Goal: Contribute content: Contribute content

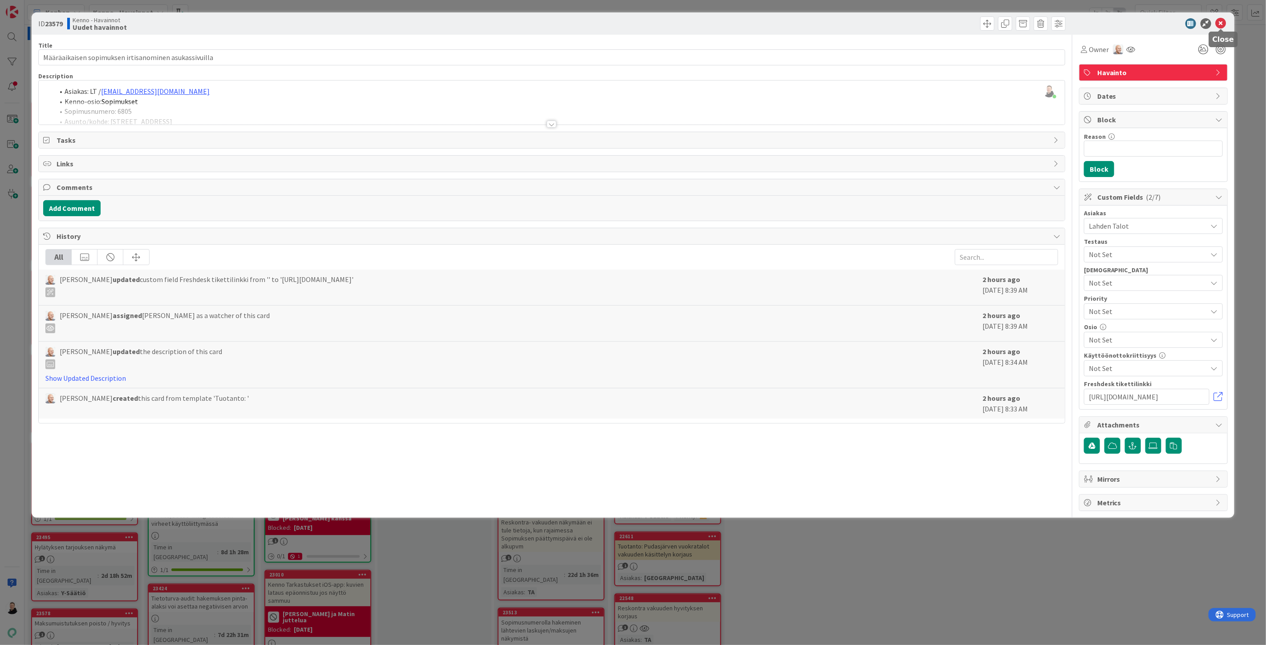
click at [1226, 27] on div at bounding box center [1149, 23] width 158 height 11
click at [1221, 27] on icon at bounding box center [1221, 23] width 11 height 11
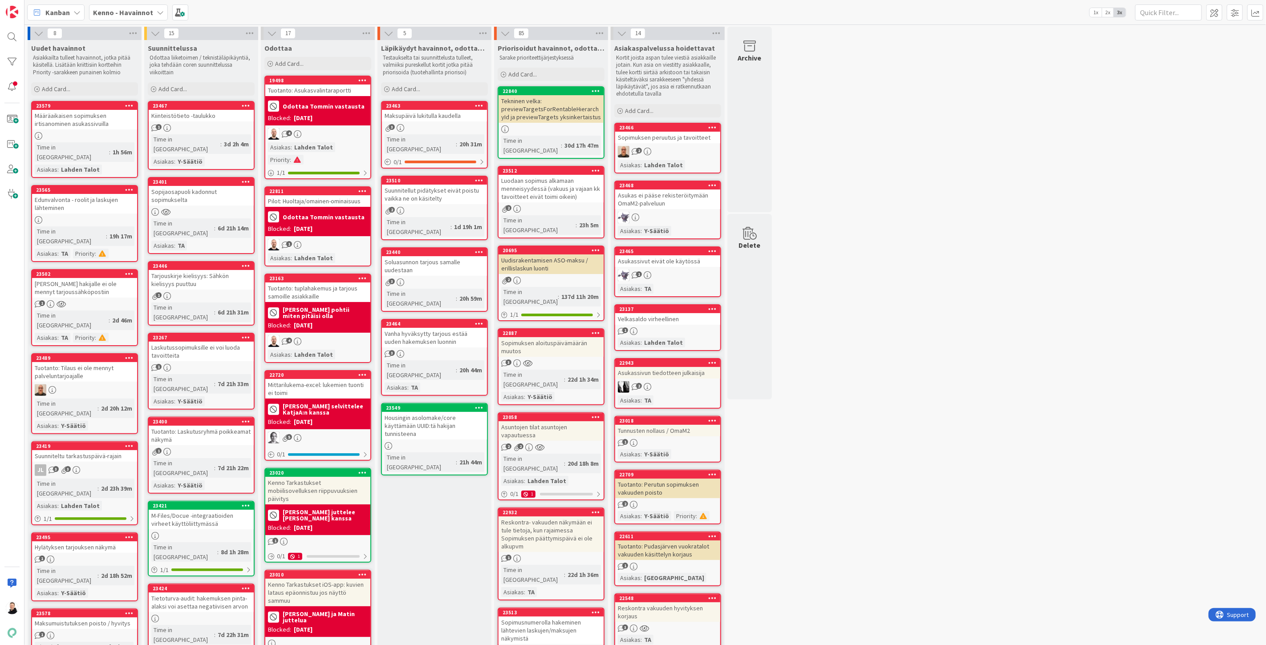
click at [130, 10] on b "Kenno - Havainnot" at bounding box center [123, 12] width 60 height 9
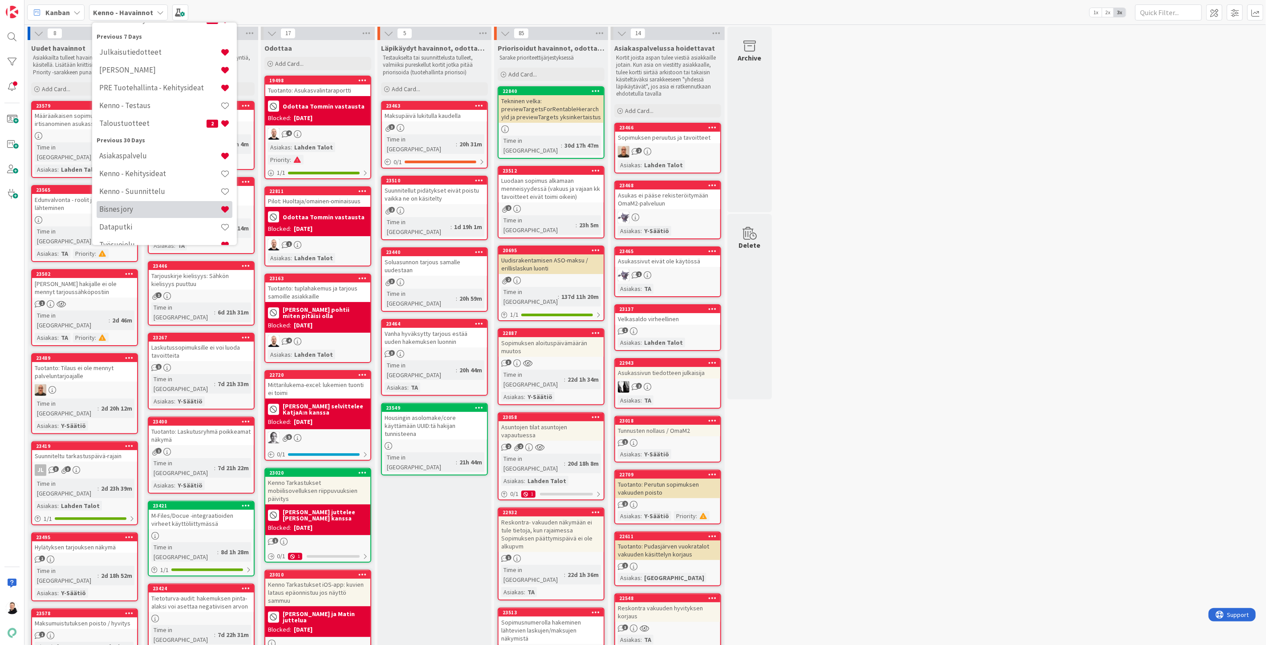
scroll to position [99, 0]
click at [145, 200] on h4 "Bisnes jory" at bounding box center [159, 196] width 121 height 9
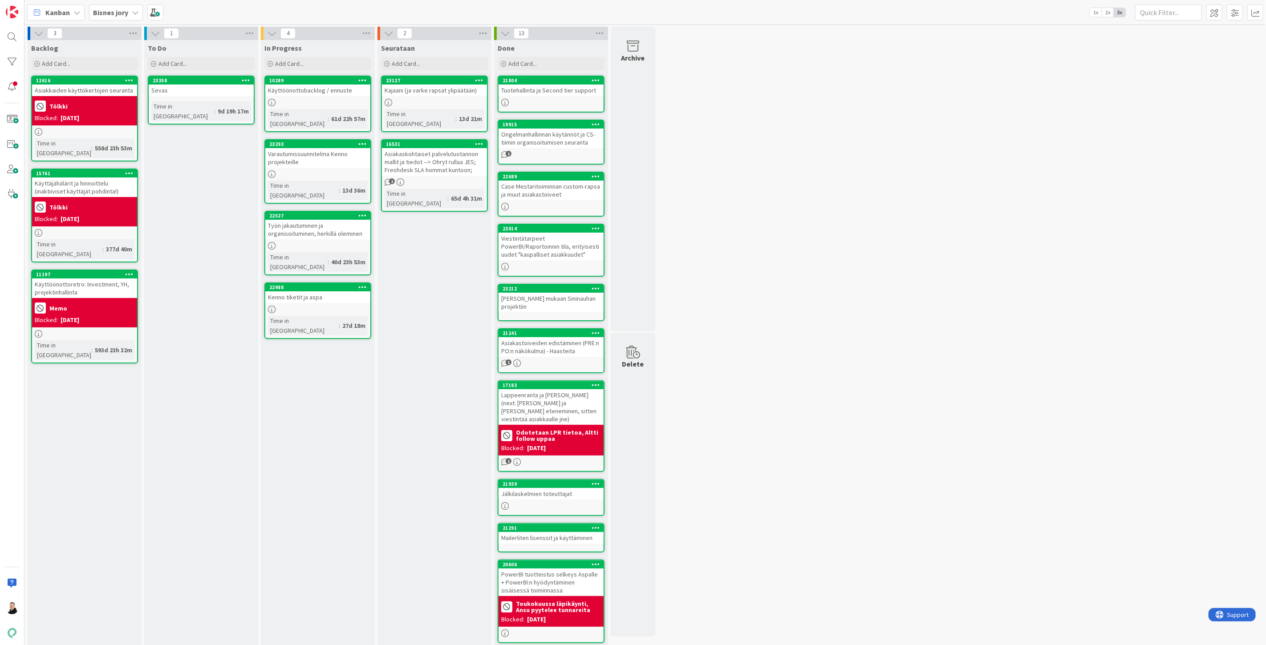
click at [173, 90] on div "Sevas" at bounding box center [201, 91] width 105 height 12
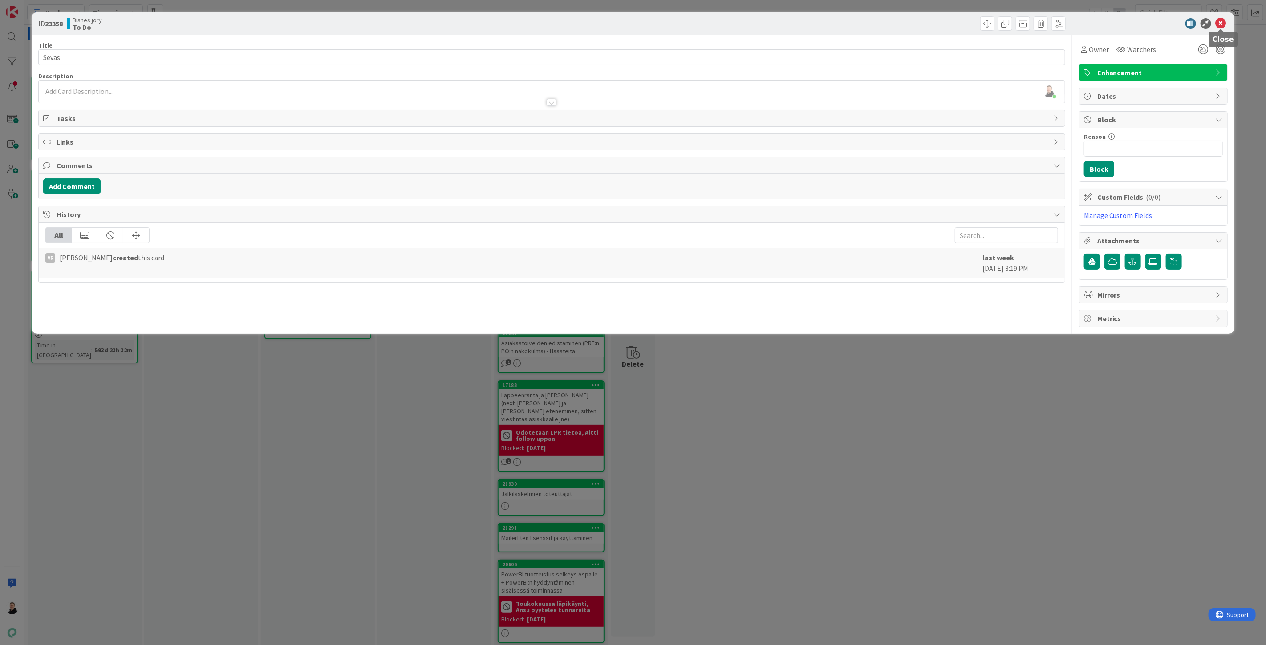
click at [1224, 24] on icon at bounding box center [1221, 23] width 11 height 11
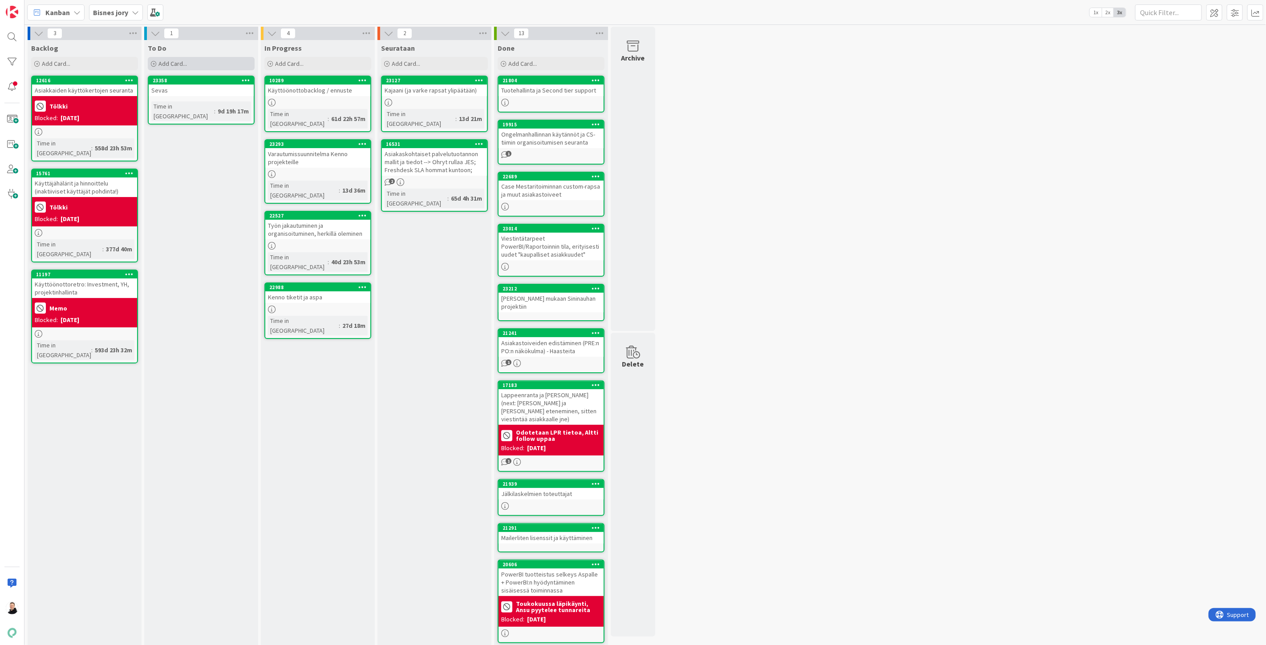
click at [153, 63] on icon at bounding box center [153, 63] width 5 height 5
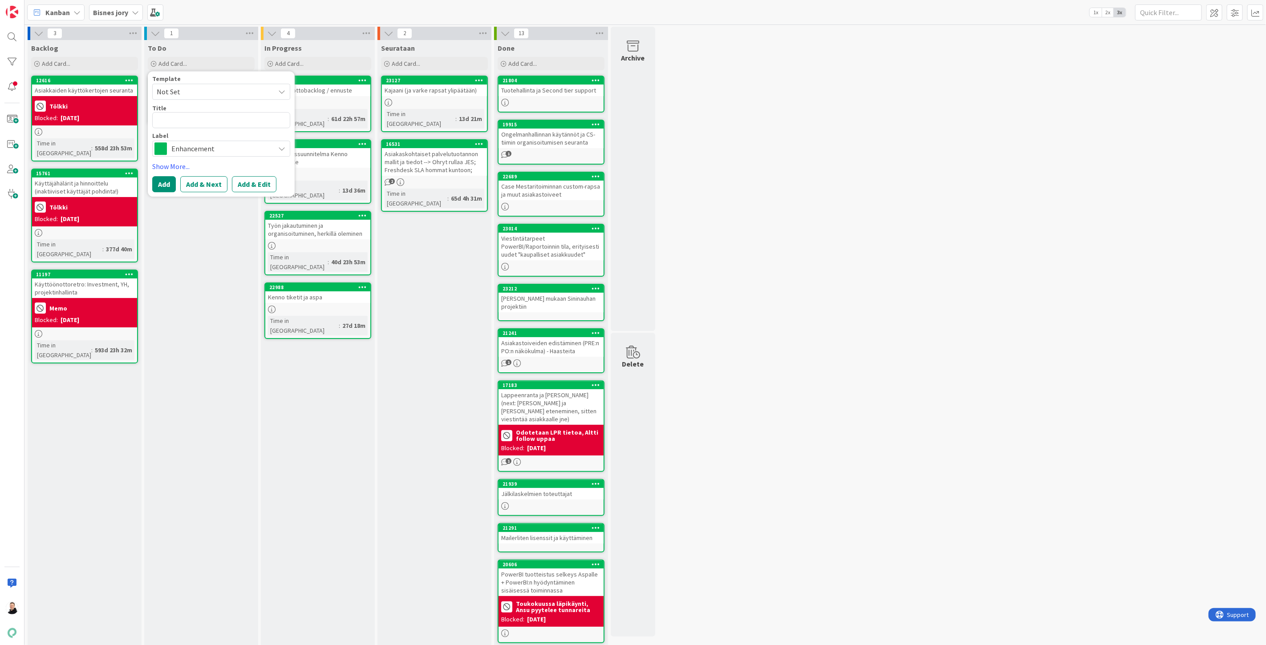
click at [176, 118] on textarea at bounding box center [221, 120] width 138 height 16
type textarea "x"
type textarea "F"
type textarea "x"
type textarea "Fr"
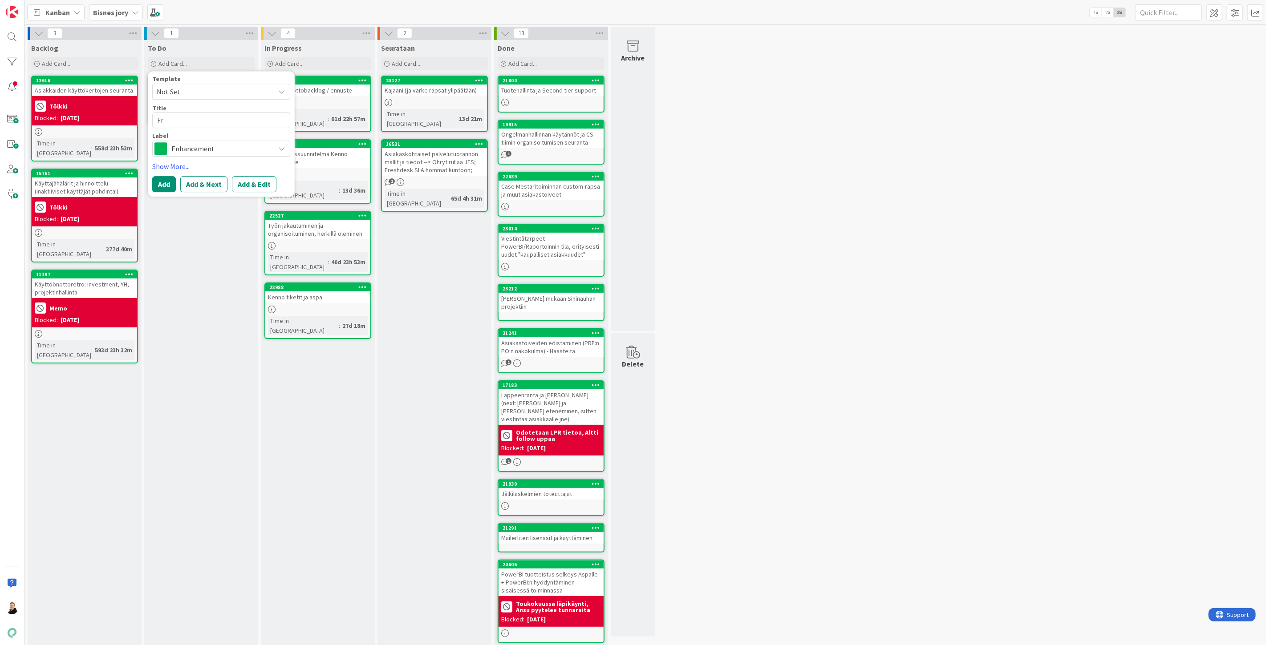
type textarea "x"
type textarea "Fre"
type textarea "x"
type textarea "Fres"
type textarea "x"
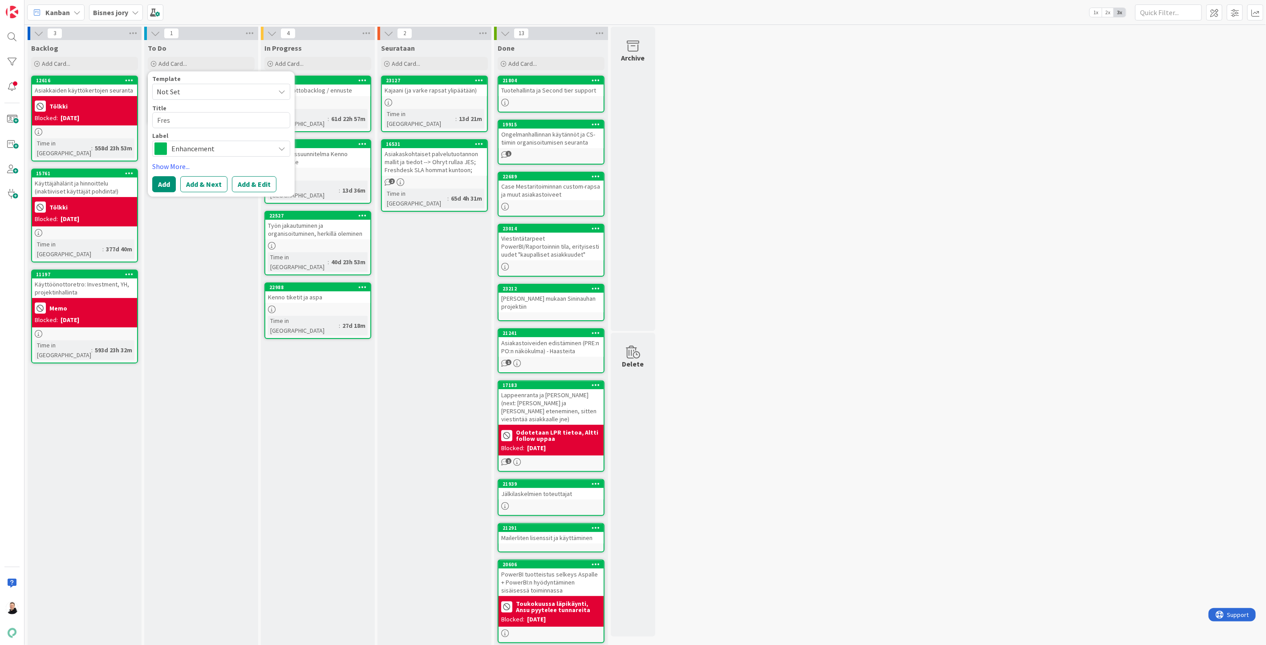
type textarea "Fresh"
type textarea "x"
type textarea "Freshd"
type textarea "x"
type textarea "Freshdes"
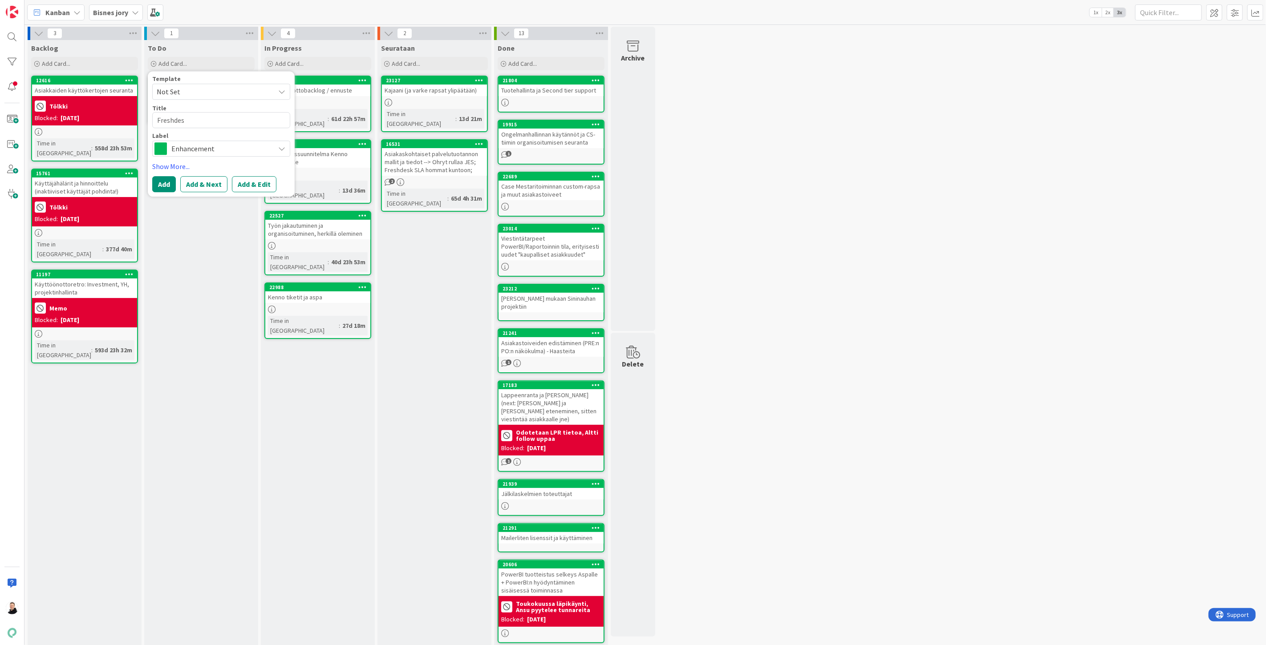
type textarea "x"
type textarea "Freshdesk"
type textarea "x"
type textarea "Freshdesk"
type textarea "x"
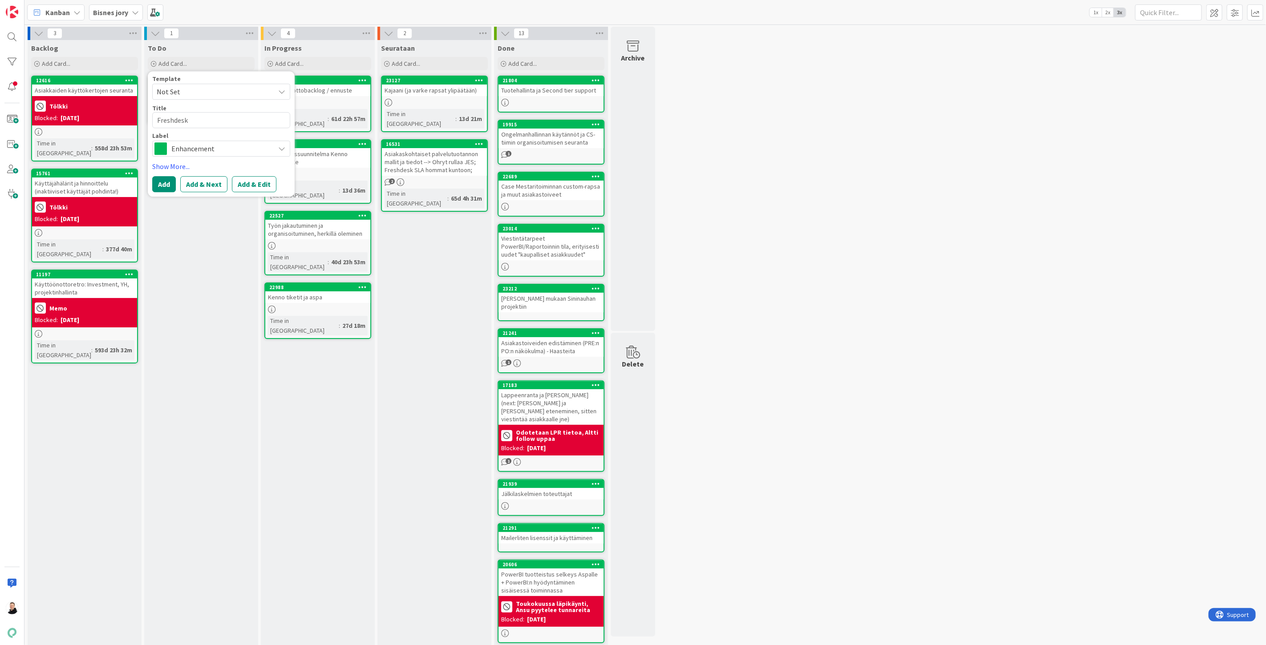
type textarea "Freshdesk -"
type textarea "x"
type textarea "Freshdesk -"
type textarea "x"
type textarea "Freshdesk - K"
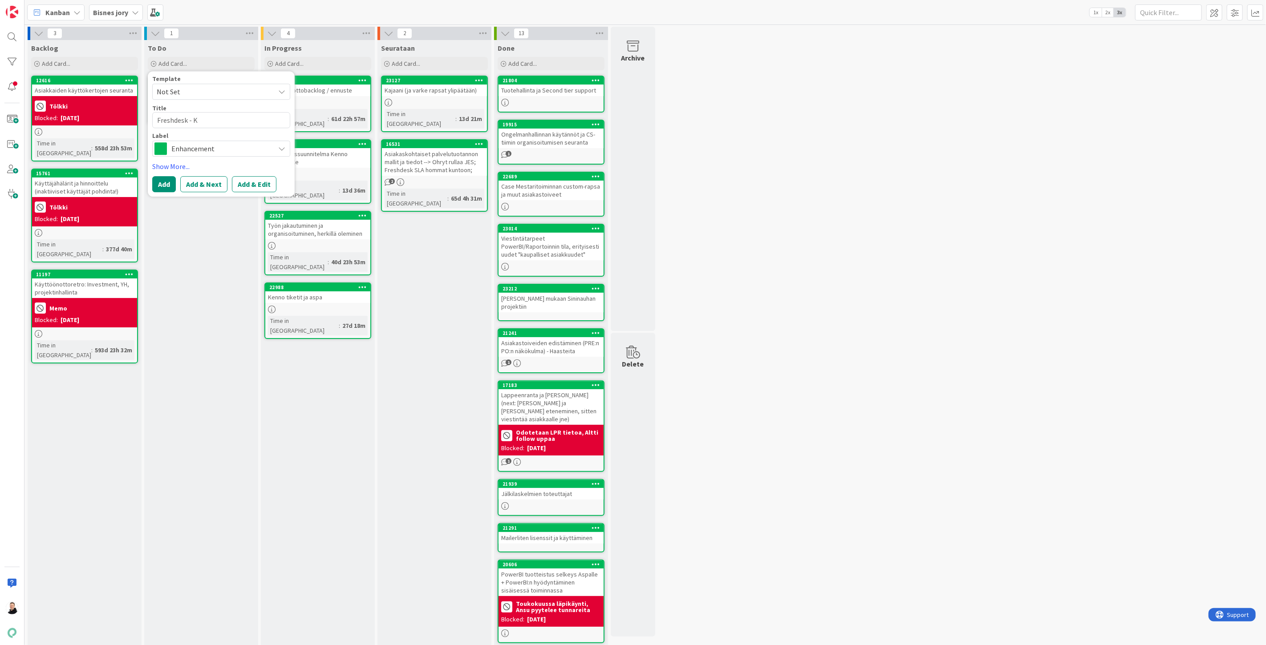
type textarea "x"
type textarea "Freshdesk - Ka"
type textarea "x"
type textarea "Freshdesk - Kan"
type textarea "x"
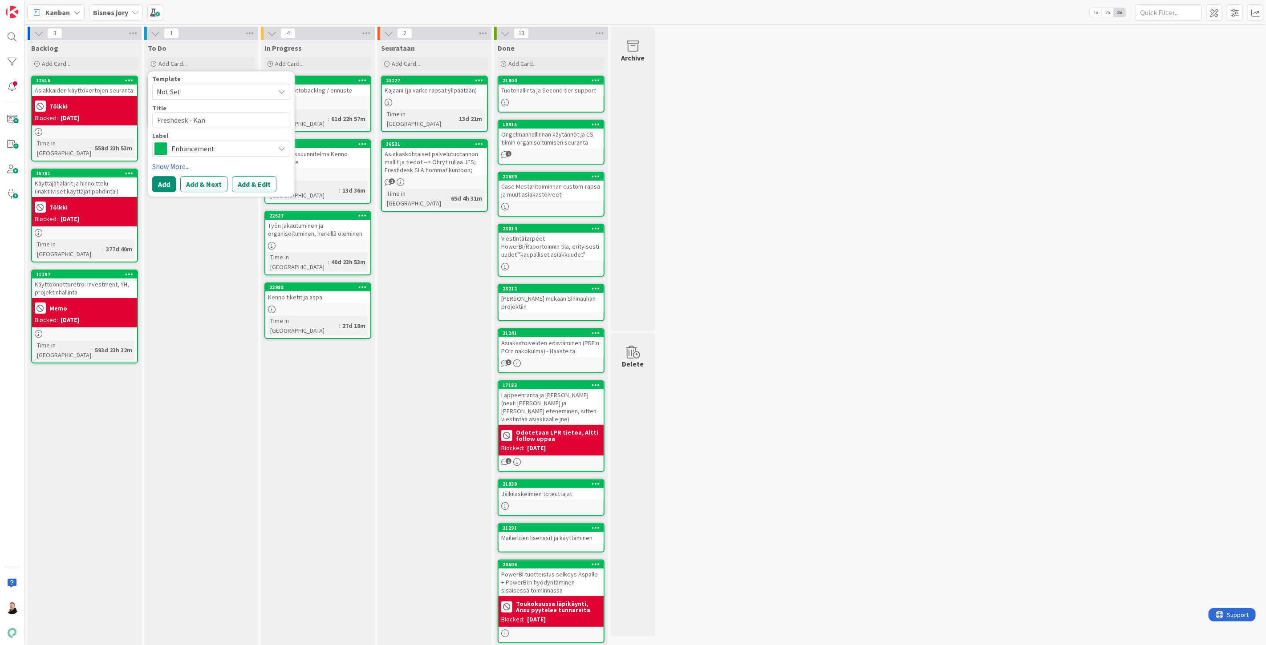
type textarea "Freshdesk - Kanb"
type textarea "x"
type textarea "Freshdesk - Kanba"
type textarea "x"
type textarea "Freshdesk - [GEOGRAPHIC_DATA]"
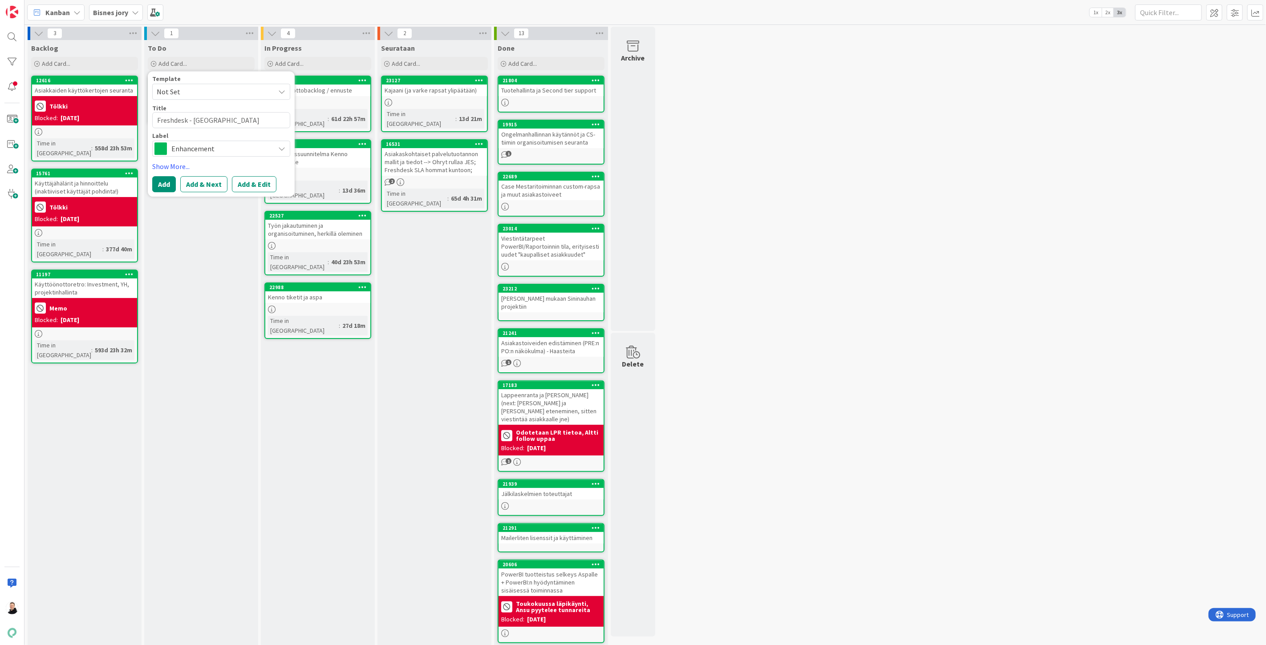
type textarea "x"
type textarea "Freshdesk - Kanbanx"
type textarea "x"
type textarea "Freshdesk - [GEOGRAPHIC_DATA]"
type textarea "x"
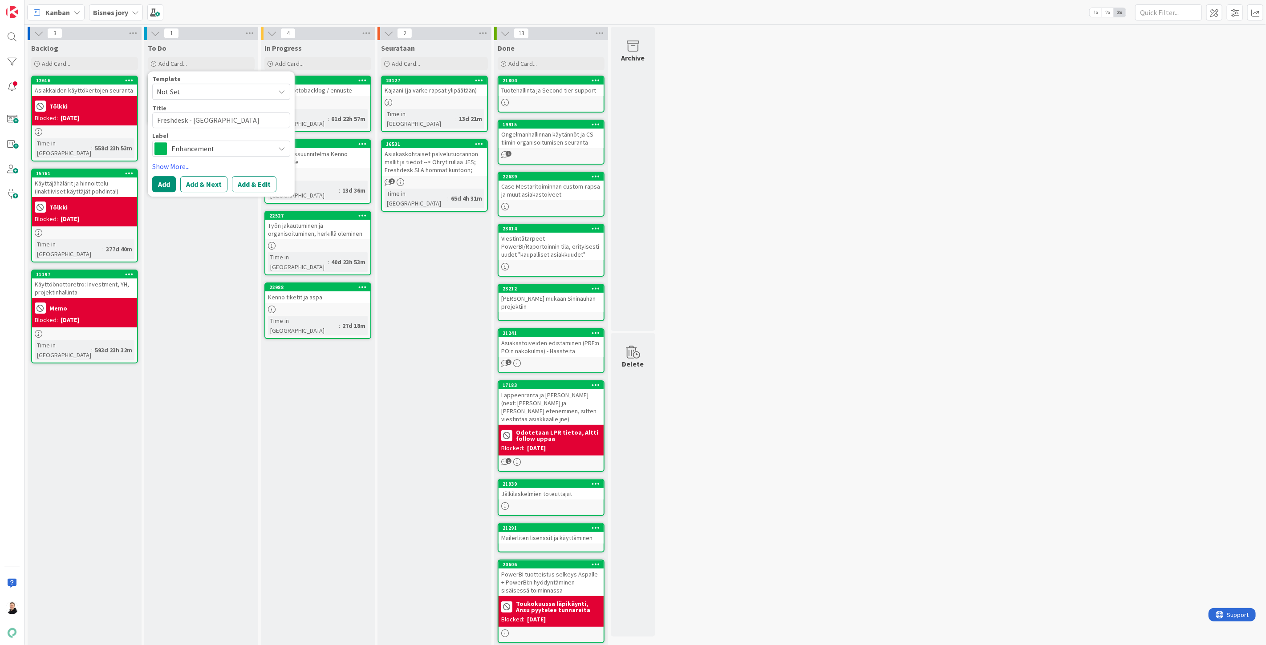
type textarea "Freshdesk - Kanbanx"
type textarea "x"
type textarea "Freshdesk - Kanbanxz"
type textarea "x"
type textarea "Freshdesk - Kanbanx"
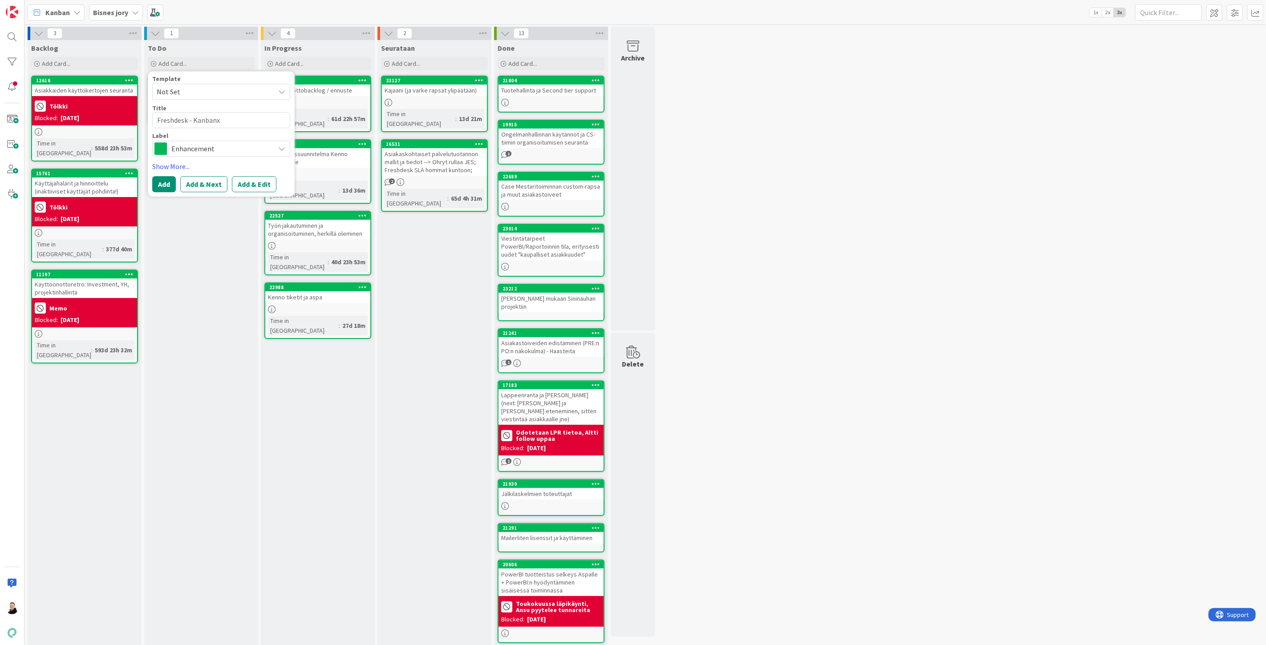
type textarea "x"
type textarea "Freshdesk - [GEOGRAPHIC_DATA]"
type textarea "x"
type textarea "Freshdesk - [GEOGRAPHIC_DATA]"
type textarea "x"
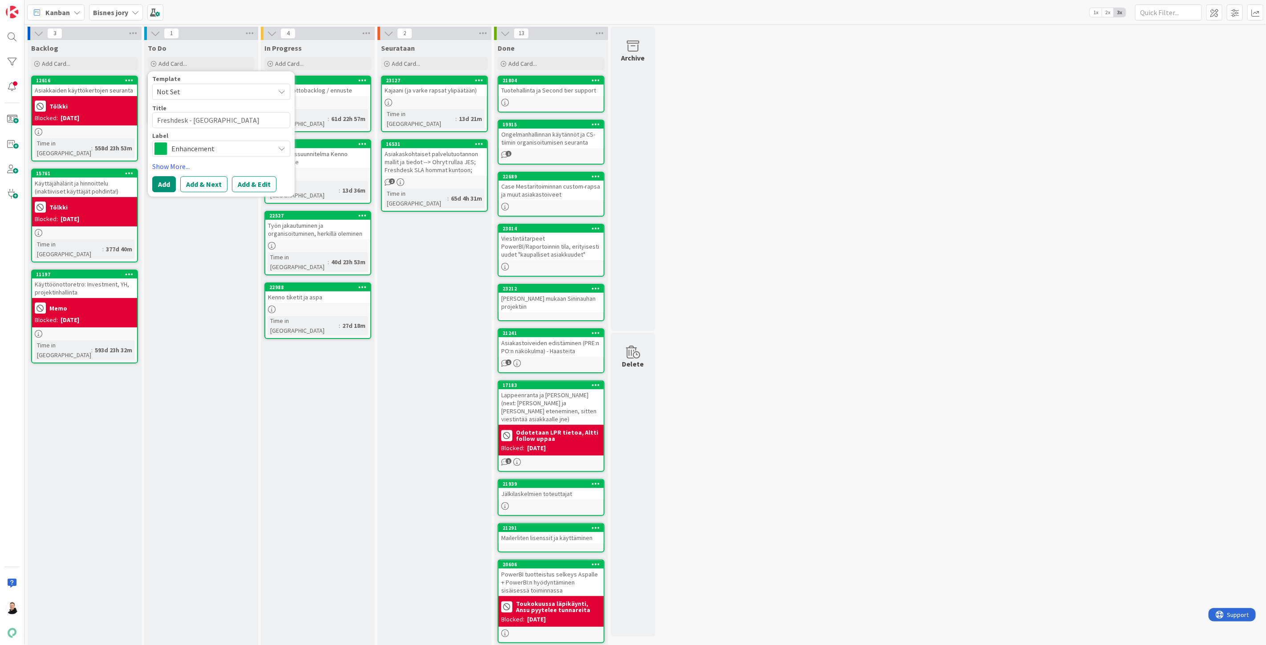
type textarea "Freshdesk - [GEOGRAPHIC_DATA]"
type textarea "x"
type textarea "Freshdesk - [GEOGRAPHIC_DATA]"
type textarea "x"
type textarea "Freshdesk - Kanbanzone"
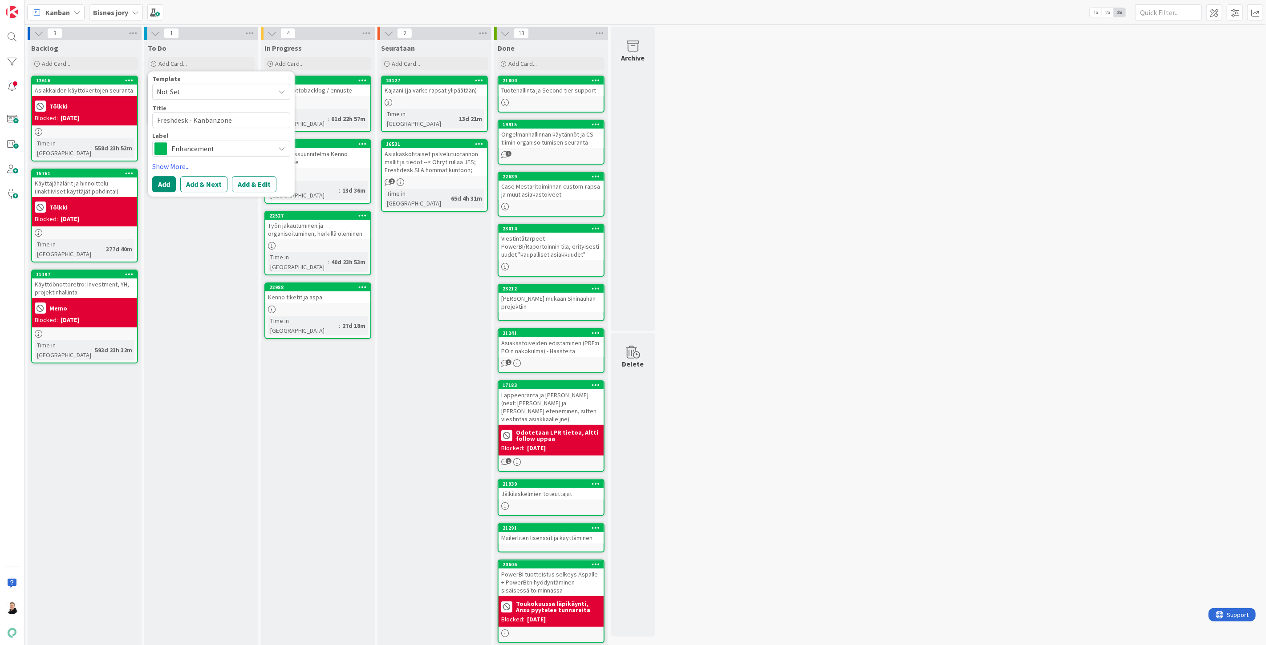
type textarea "x"
type textarea "Freshdesk - Kanbanzone"
type textarea "x"
type textarea "Freshdesk - Kanbanzone a"
type textarea "x"
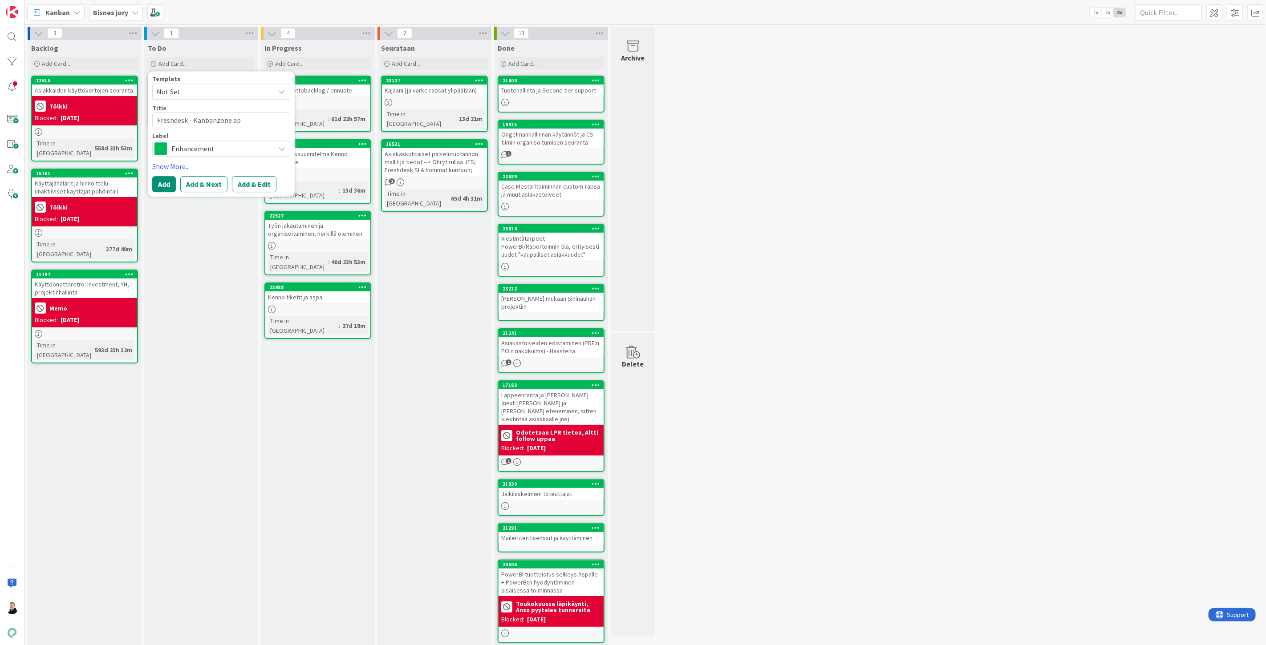
type textarea "Freshdesk - Kanbanzone api"
type textarea "x"
type textarea "Freshdesk - Kanbanzone api"
type textarea "x"
type textarea "Freshdesk - Kanbanzone api y"
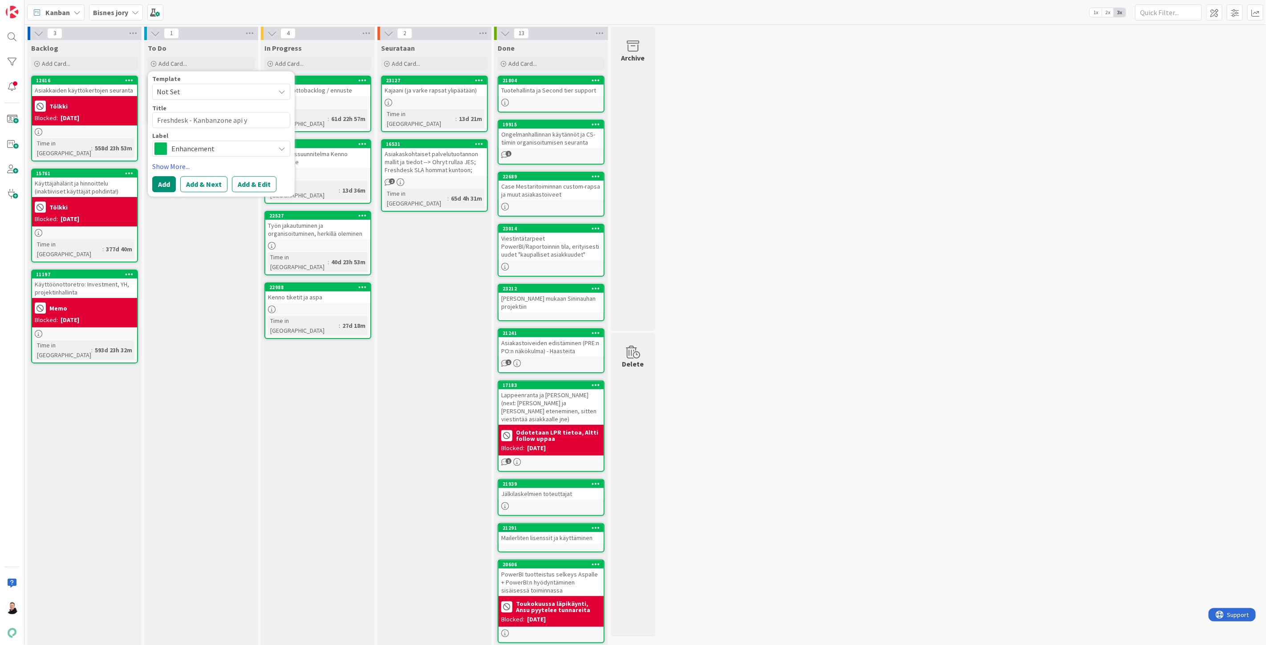
type textarea "x"
type textarea "Freshdesk - Kanbanzone api yh"
type textarea "x"
type textarea "Freshdesk - Kanbanzone api yht"
type textarea "x"
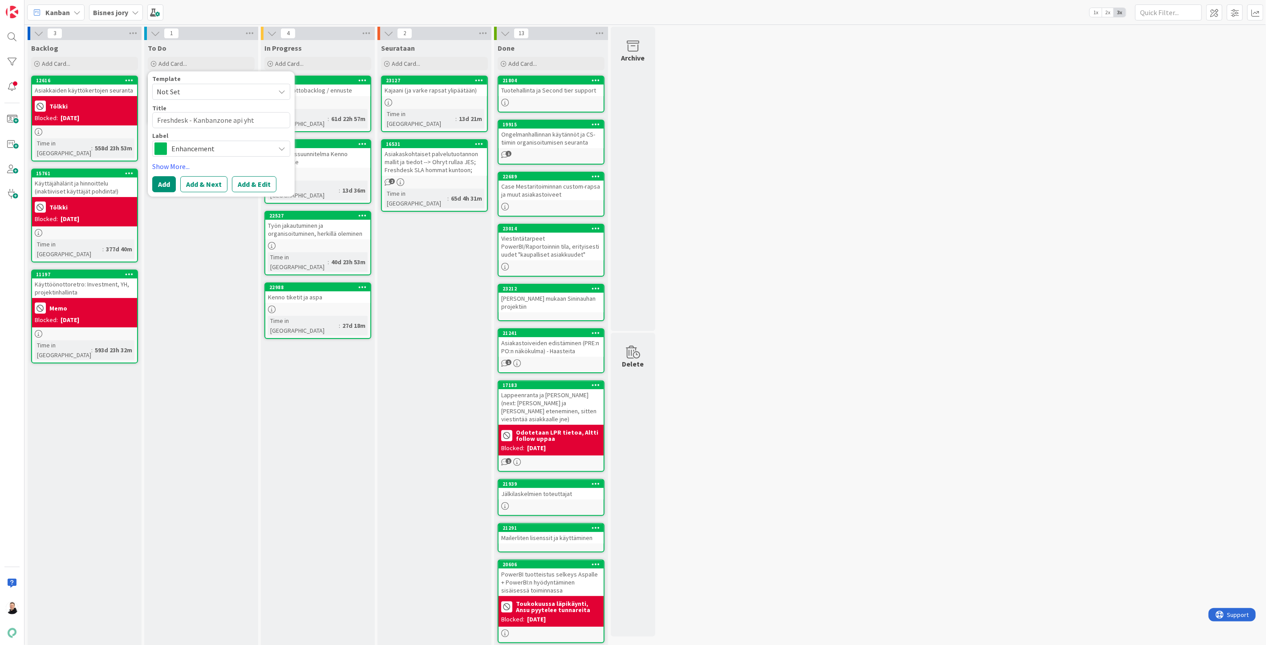
type textarea "Freshdesk - Kanbanzone api yhte"
type textarea "x"
type textarea "Freshdesk - Kanbanzone api yhtey"
type textarea "x"
type textarea "Freshdesk - Kanbanzone api yhteyd"
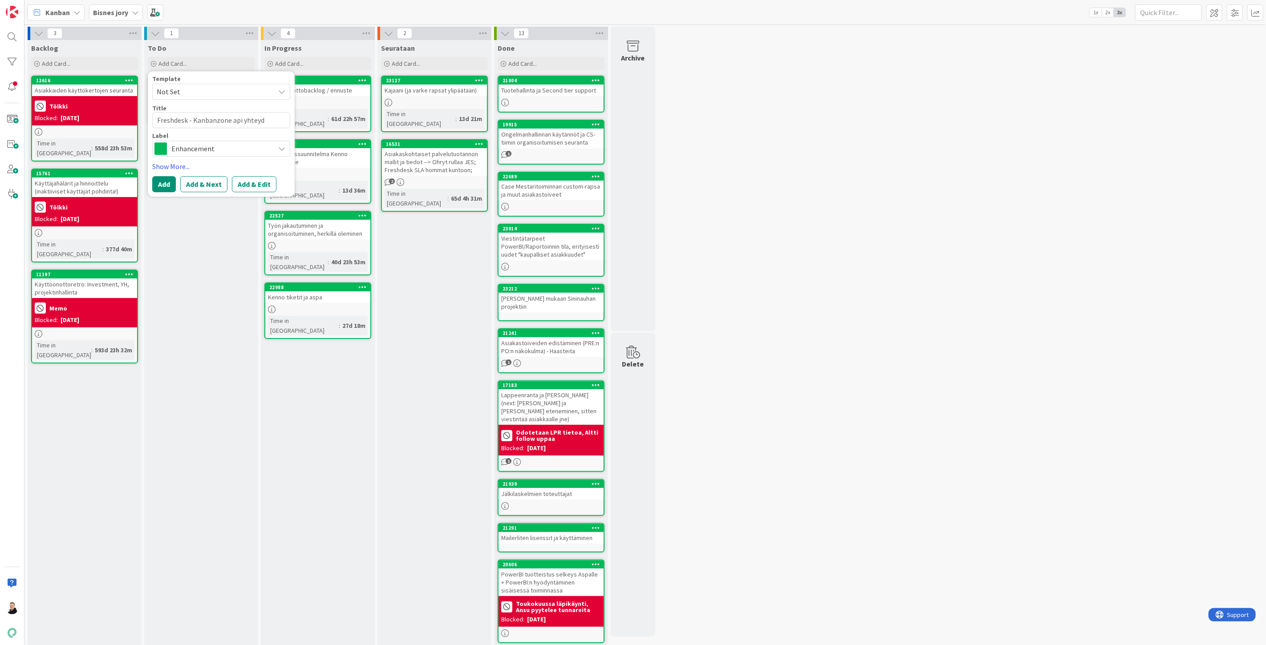
type textarea "x"
type textarea "Freshdesk - Kanbanzone api yhteydet"
type textarea "x"
type textarea "Freshdesk - Kanbanzone api yhteydet"
click at [168, 188] on button "Add" at bounding box center [164, 184] width 24 height 16
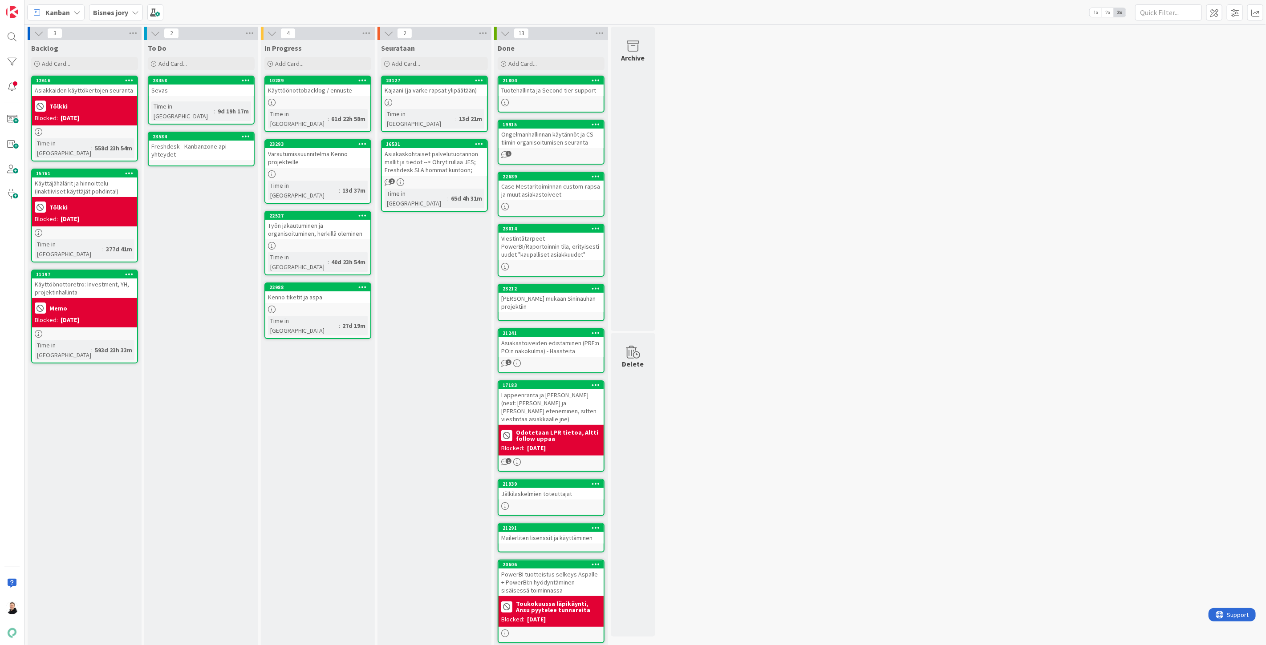
click at [120, 2] on div "Kanban Bisnes jory 1x 2x 3x" at bounding box center [645, 12] width 1242 height 24
click at [119, 12] on b "Bisnes jory" at bounding box center [110, 12] width 35 height 9
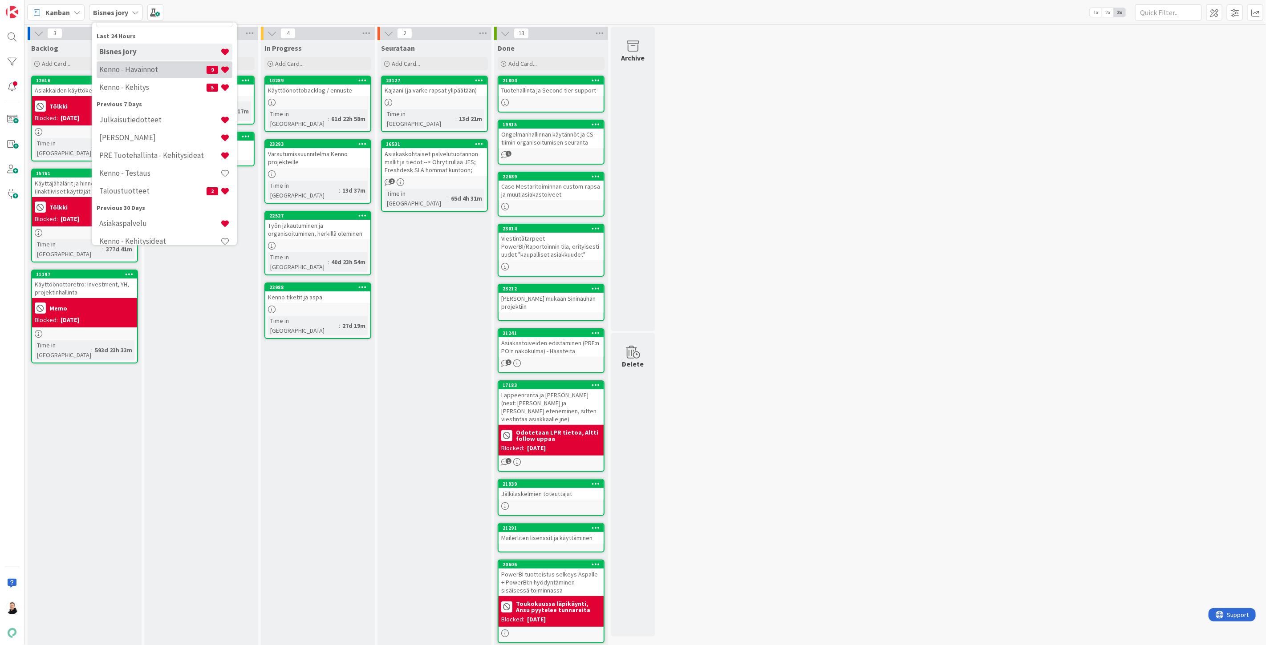
scroll to position [99, 0]
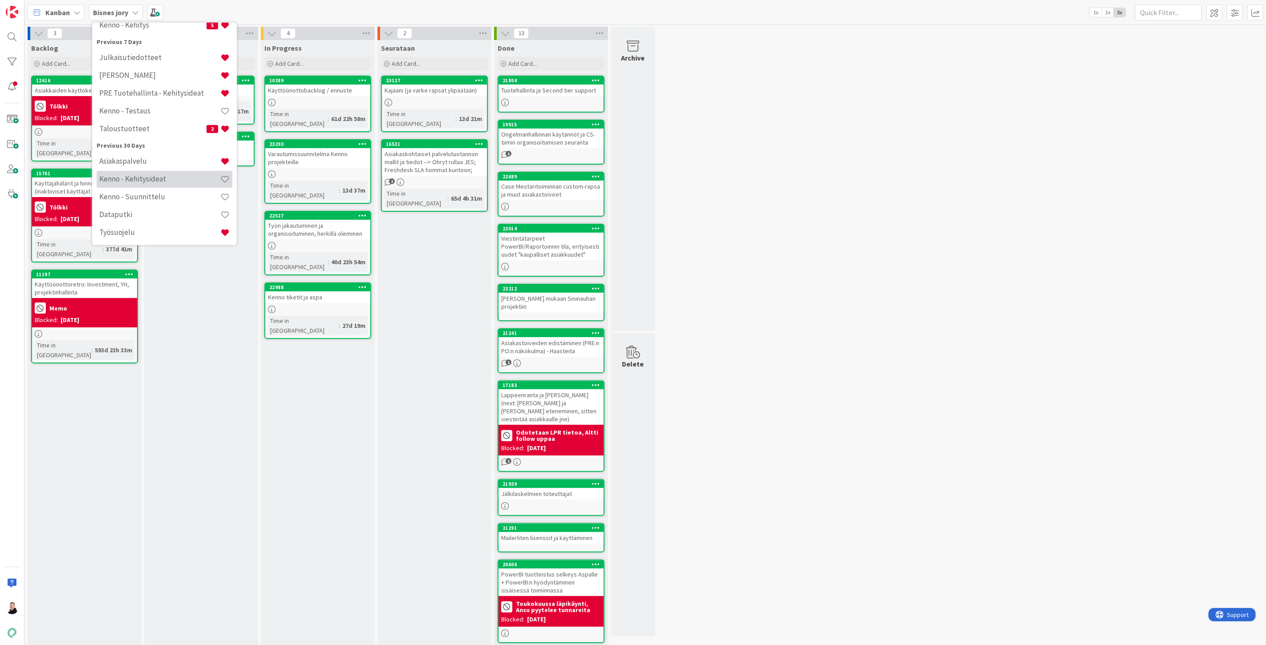
click at [139, 181] on h4 "Kenno - Kehitysideat" at bounding box center [159, 179] width 121 height 9
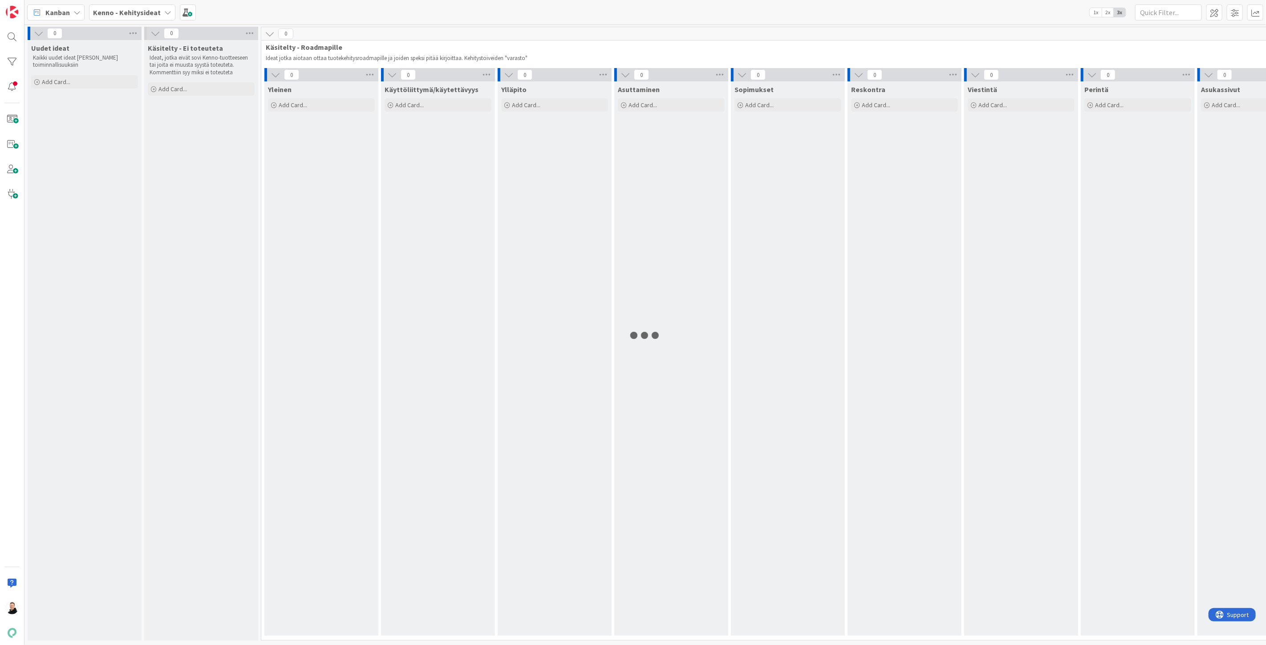
click at [126, 14] on b "Kenno - Kehitysideat" at bounding box center [127, 12] width 68 height 9
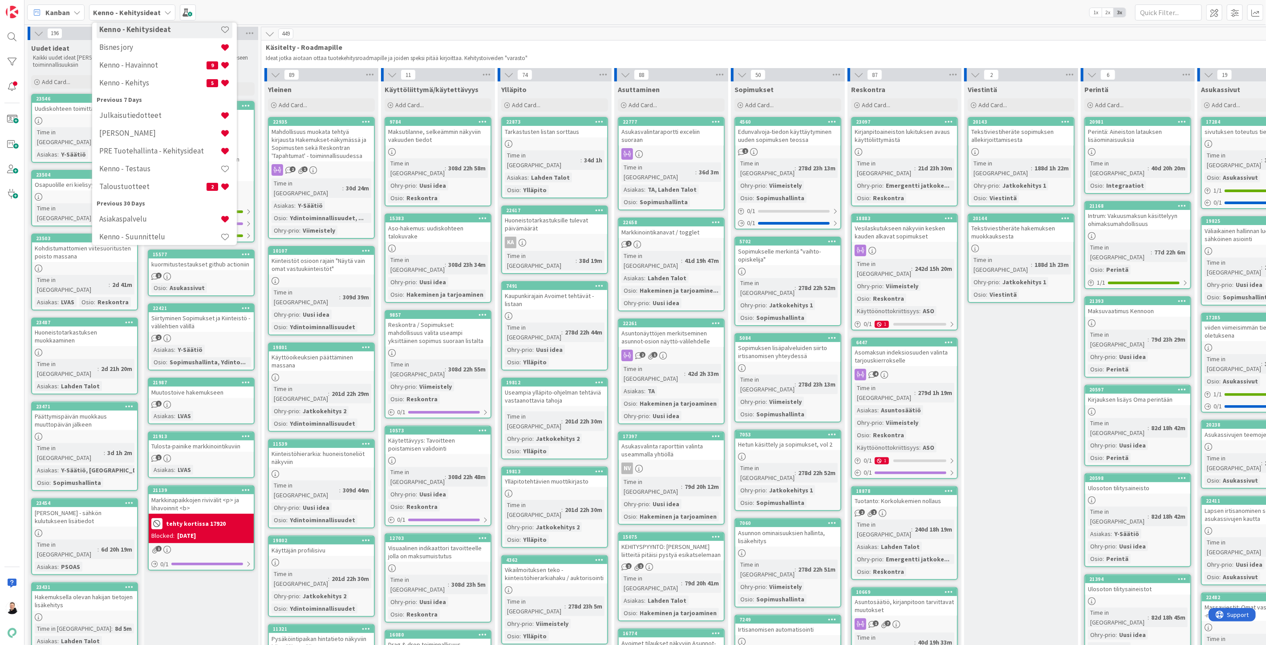
scroll to position [24, 0]
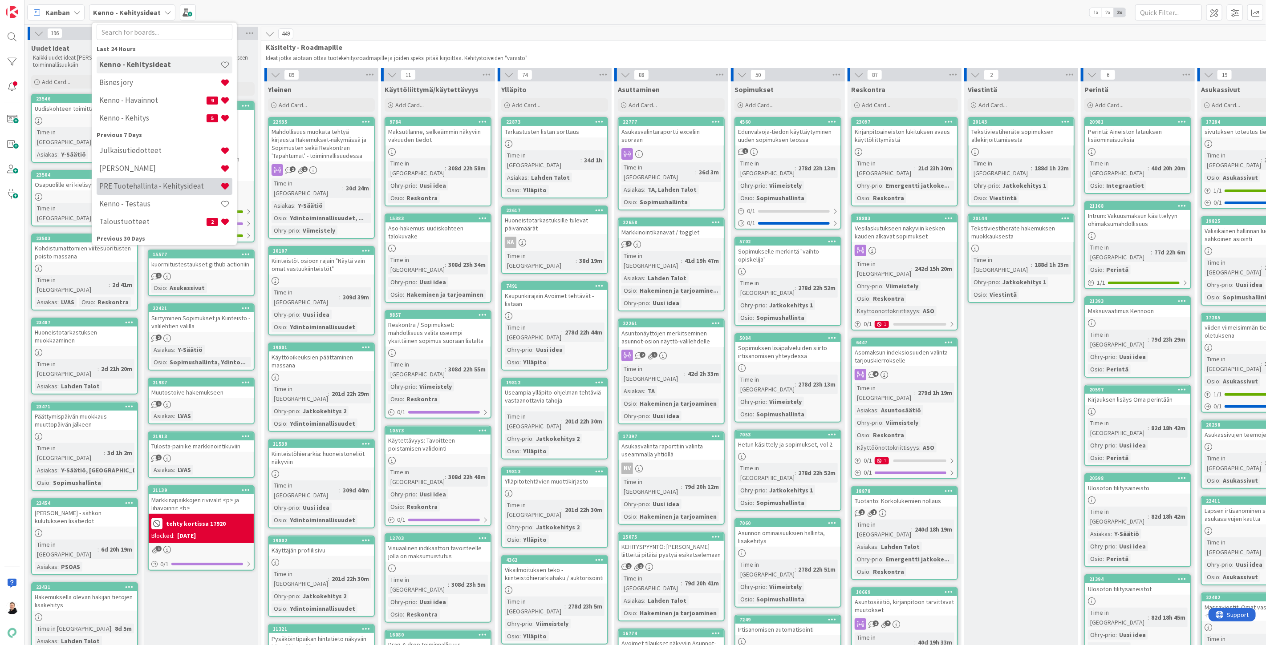
click at [142, 185] on h4 "PRE Tuotehallinta - Kehitysideat" at bounding box center [159, 186] width 121 height 9
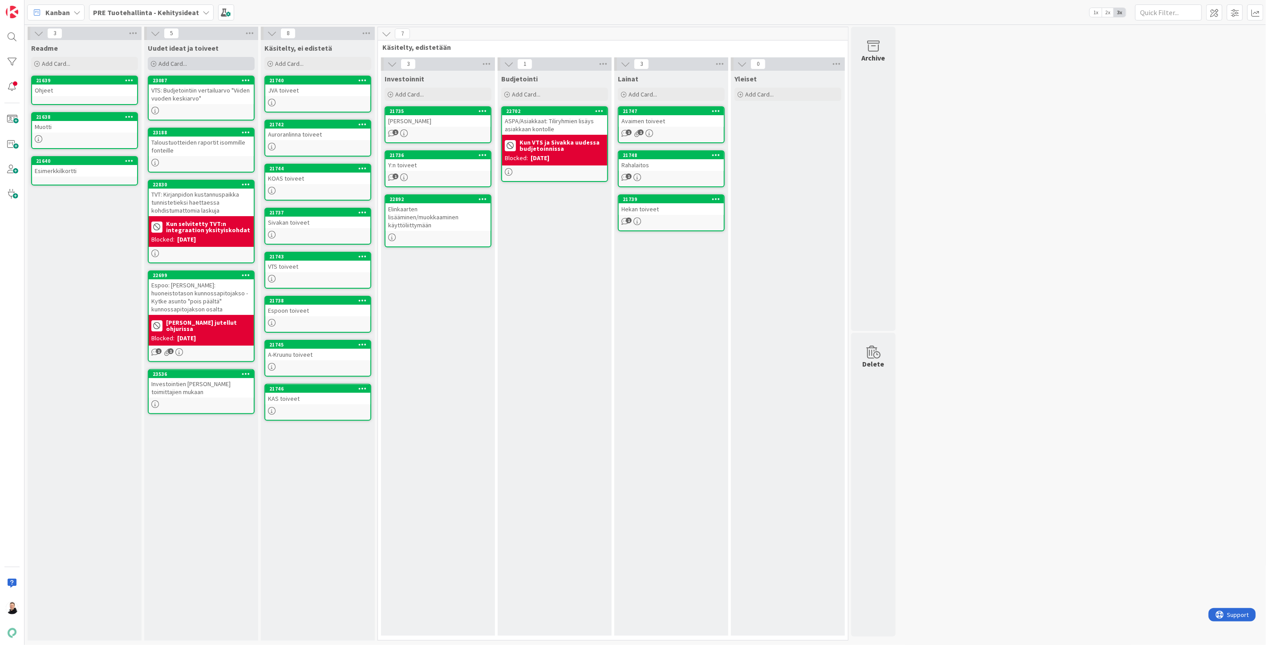
click at [162, 60] on span "Add Card..." at bounding box center [172, 64] width 28 height 8
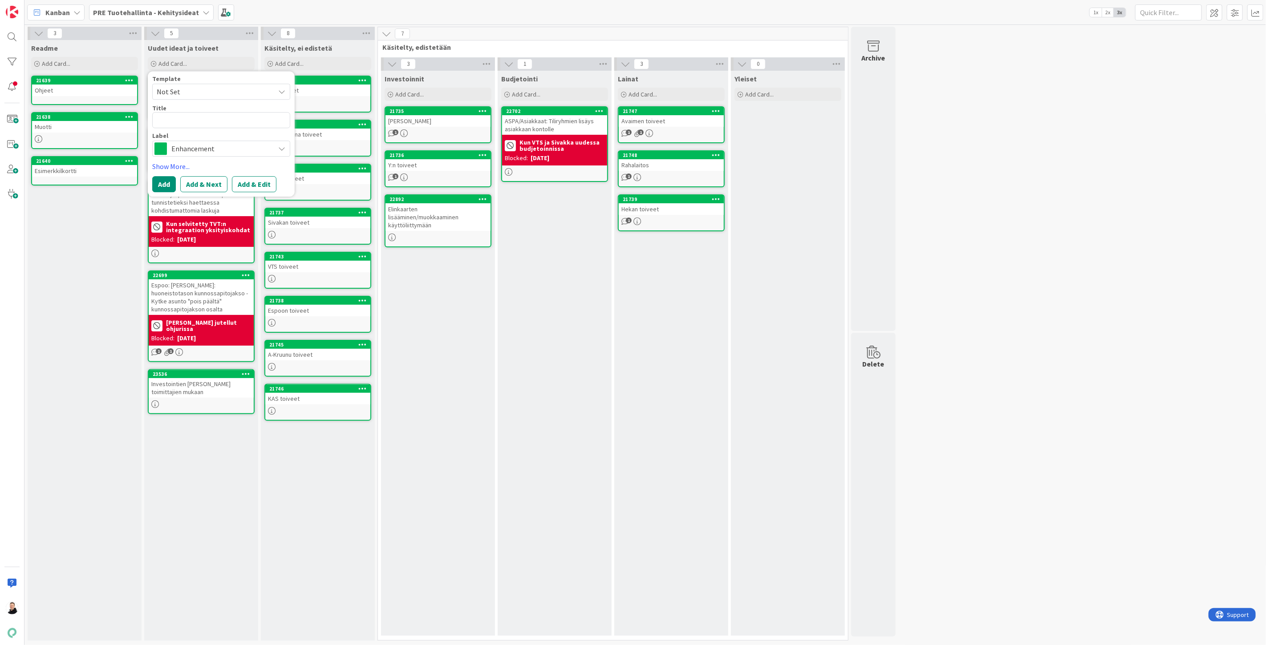
click at [188, 121] on textarea at bounding box center [221, 120] width 138 height 16
type textarea "x"
type textarea "E"
type textarea "x"
type textarea "Es"
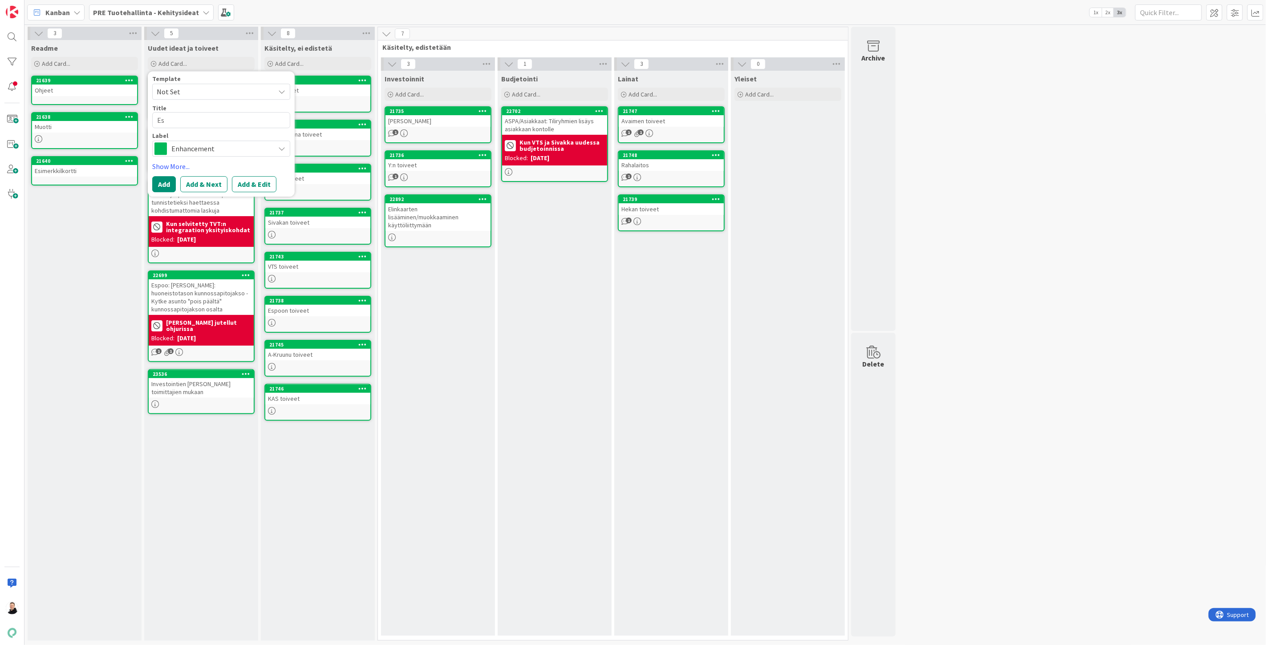
type textarea "x"
type textarea "Esp"
type textarea "x"
type textarea "Espo"
type textarea "x"
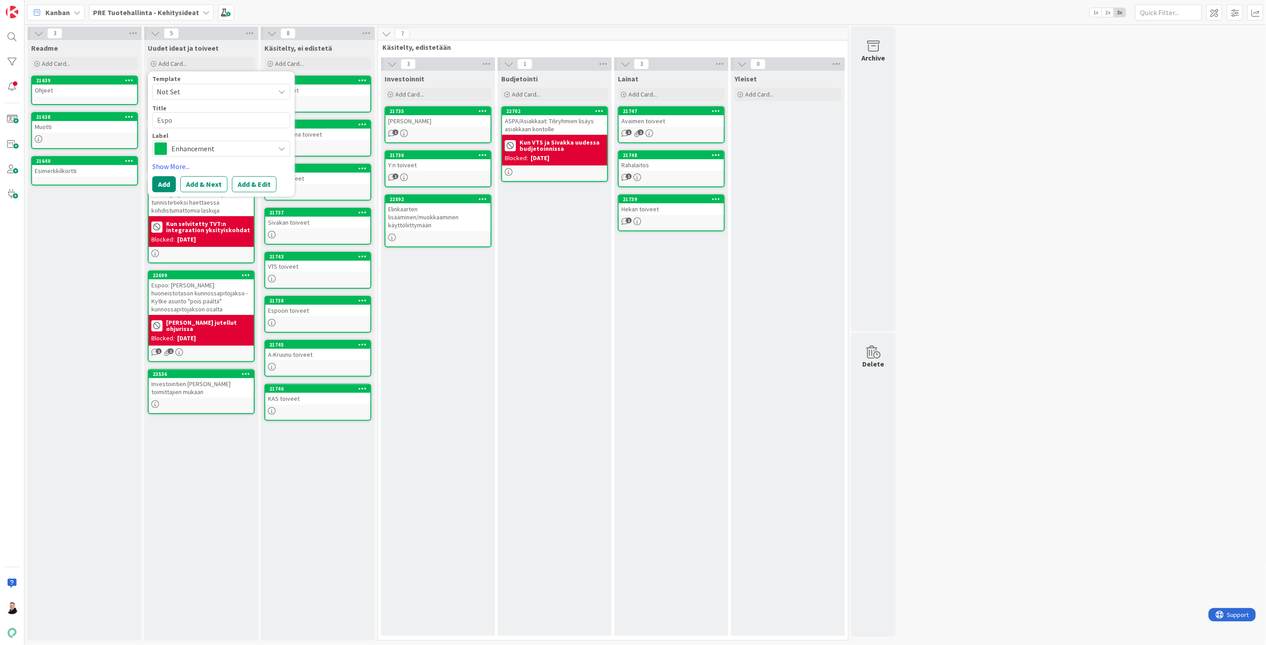
type textarea "Espoo"
type textarea "x"
type textarea "Espoon"
type textarea "x"
type textarea "Espoonk"
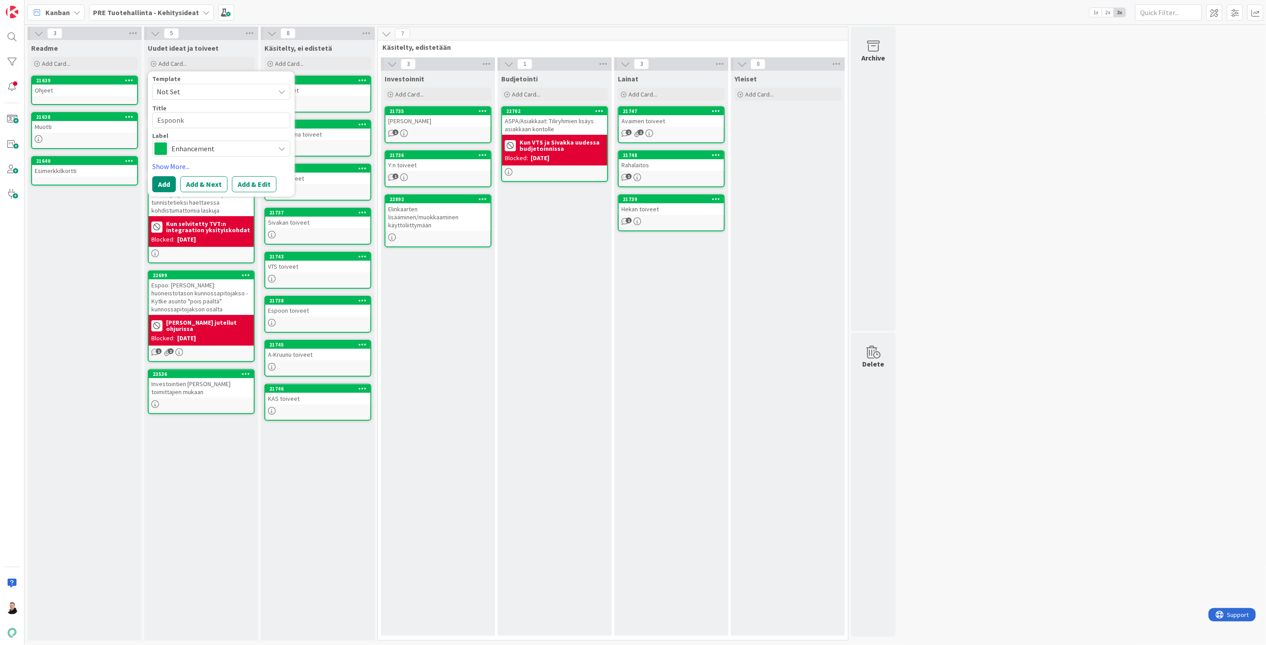
type textarea "x"
type textarea "Espoonkr"
type textarea "x"
type textarea "Espoonkru"
type textarea "x"
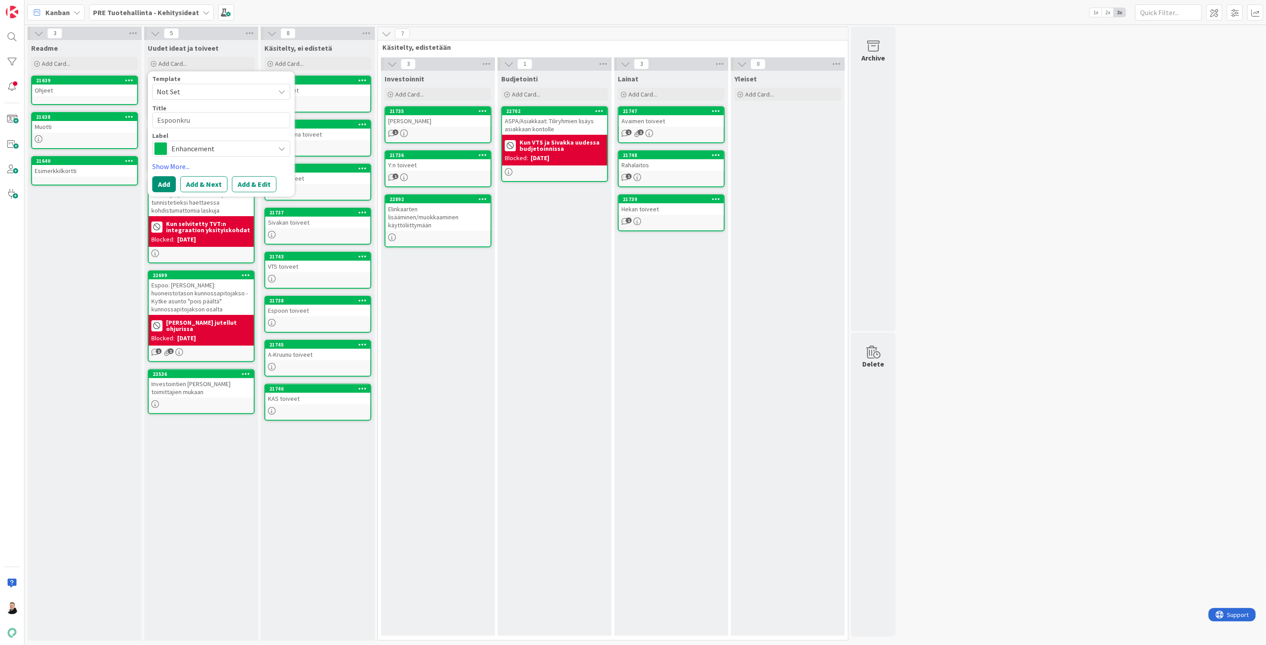
type textarea "Espoonkruu"
type textarea "x"
type textarea "Espoonkruun"
type textarea "x"
type textarea "Espoonkruunu"
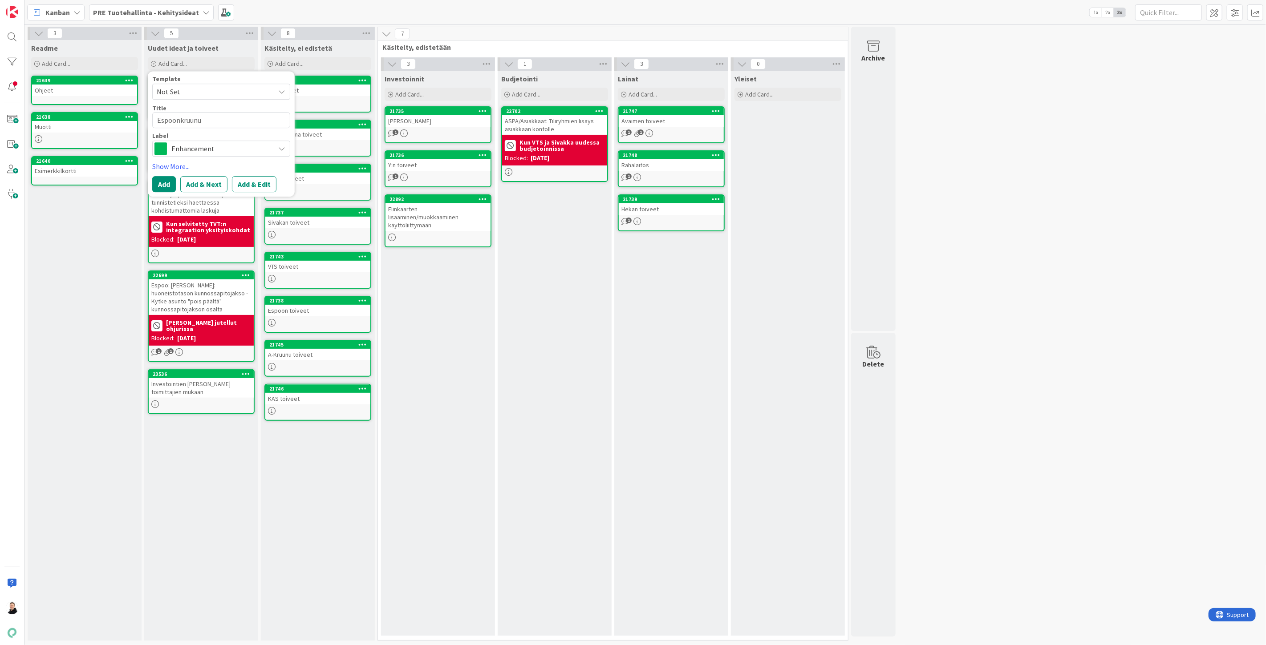
type textarea "x"
type textarea "Espoonkruunu:"
type textarea "x"
type textarea "Espoonkruunu:"
type textarea "x"
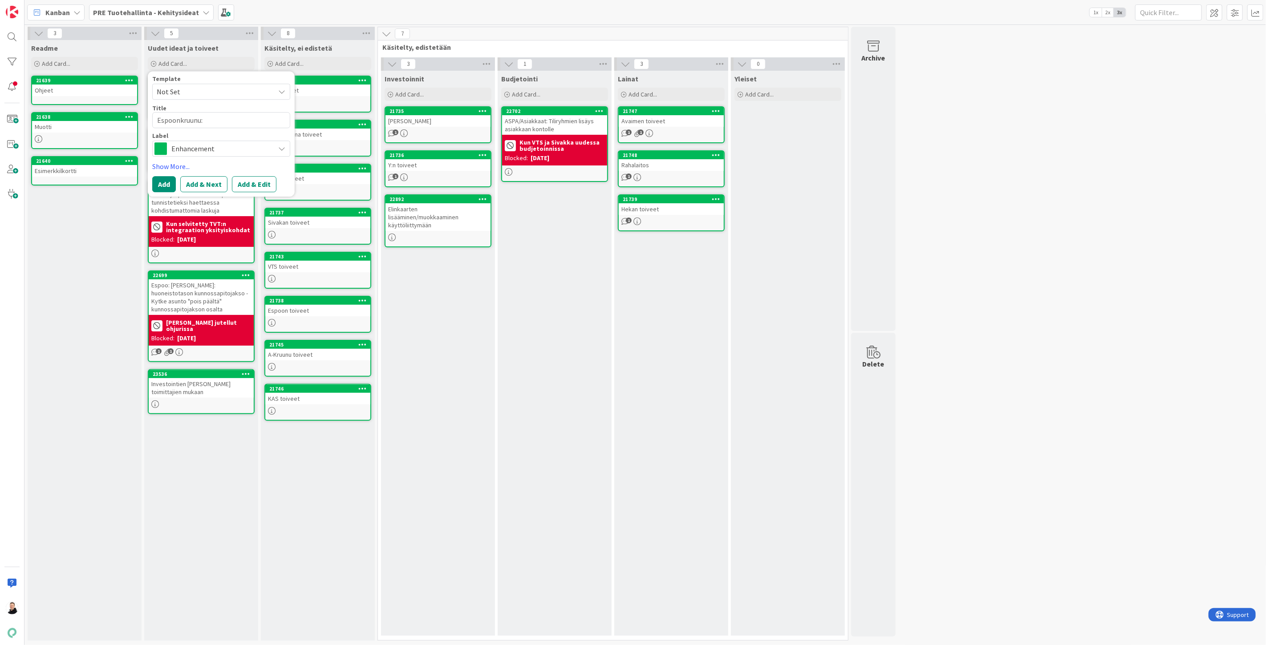
type textarea "Espoonkruunu: Ylläpito - kk / jako : [PERSON_NAME] jakoa muuttaa ko. kohdasta m…"
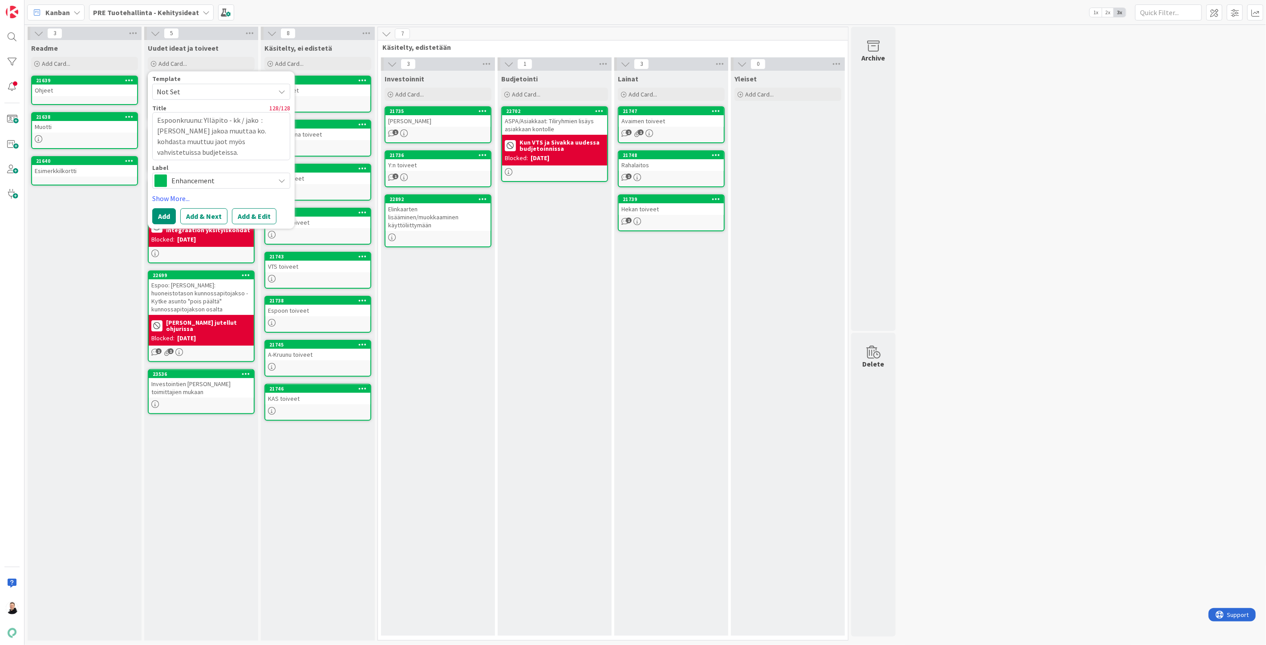
type textarea "x"
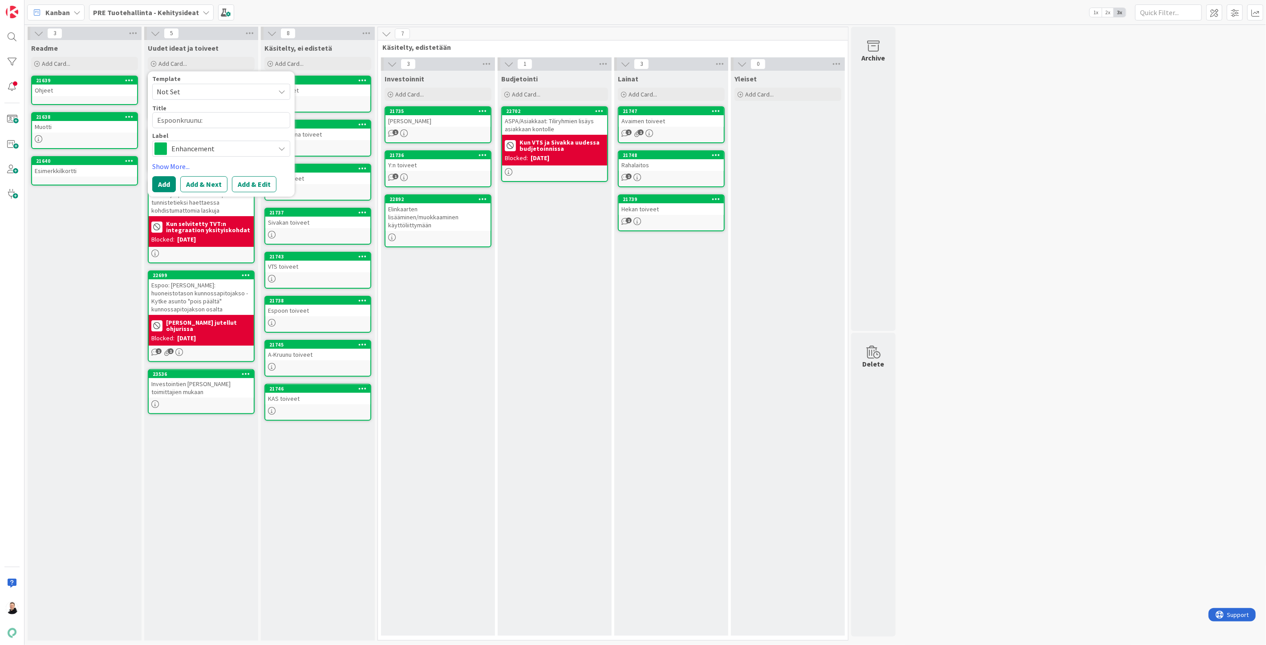
type textarea "Espoonkruunu:"
click at [222, 126] on textarea "Espoonkruunu:" at bounding box center [221, 120] width 138 height 16
paste textarea "kk / budjetoinnin jakoperusteen päivittämiseen"
type textarea "x"
type textarea "Espoonkruunu: kk / budjetoinnin jakoperusteen päivittämiseen"
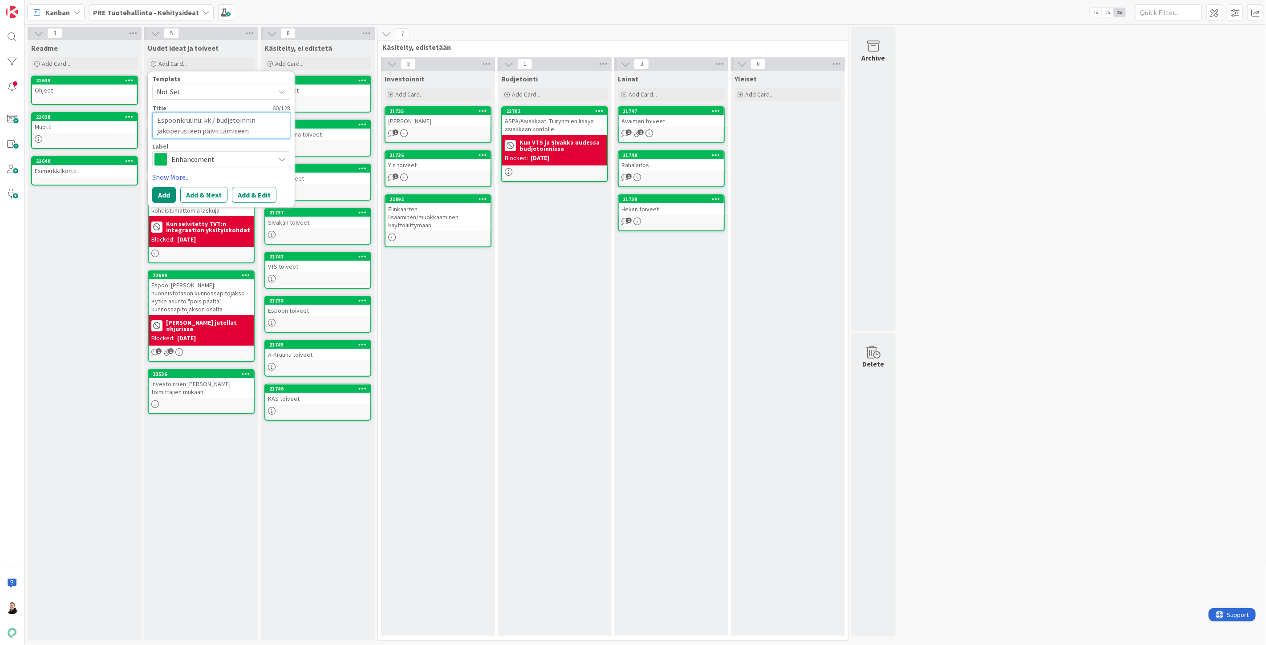
type textarea "x"
type textarea "Espoonkruunu: kk /budjetoinnin jakoperusteen päivittämiseen"
type textarea "x"
type textarea "Espoonkruunu: kk budjetoinnin jakoperusteen päivittämiseen"
type textarea "x"
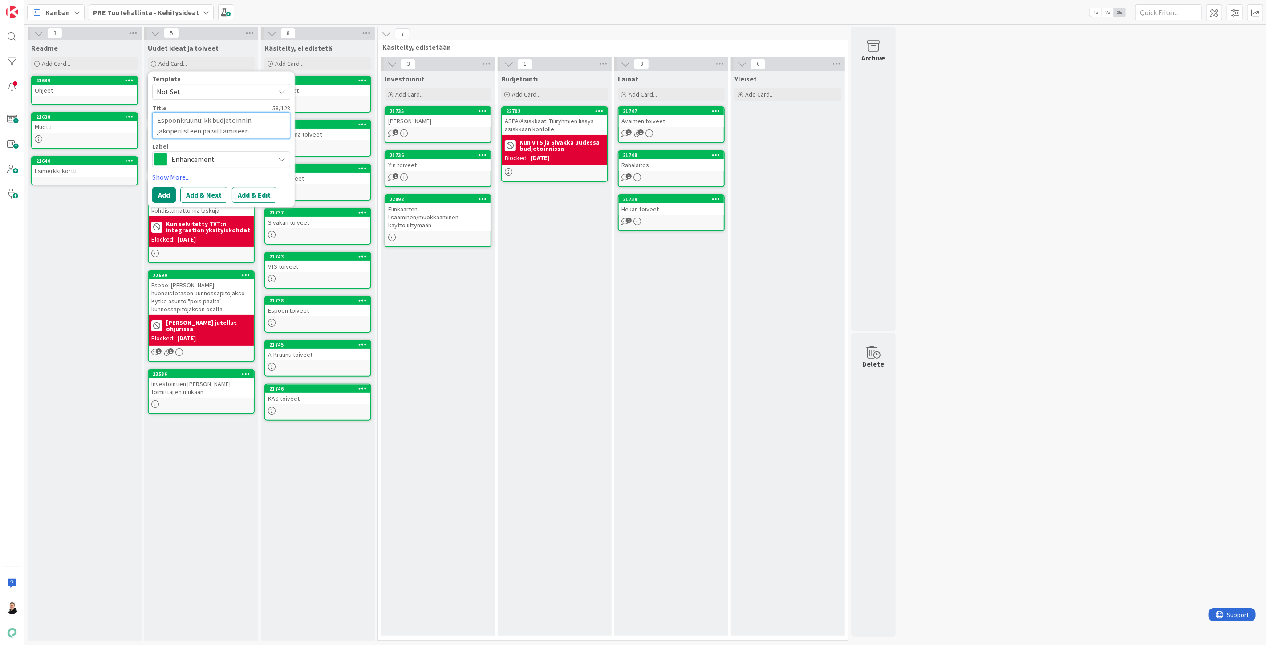
type textarea "Espoonkruunu: kkbudjetoinnin jakoperusteen päivittämiseen"
type textarea "x"
type textarea "Espoonkruunu: kbudjetoinnin jakoperusteen päivittämiseen"
type textarea "x"
type textarea "Espoonkruunu: budjetoinnin jakoperusteen päivittämiseen"
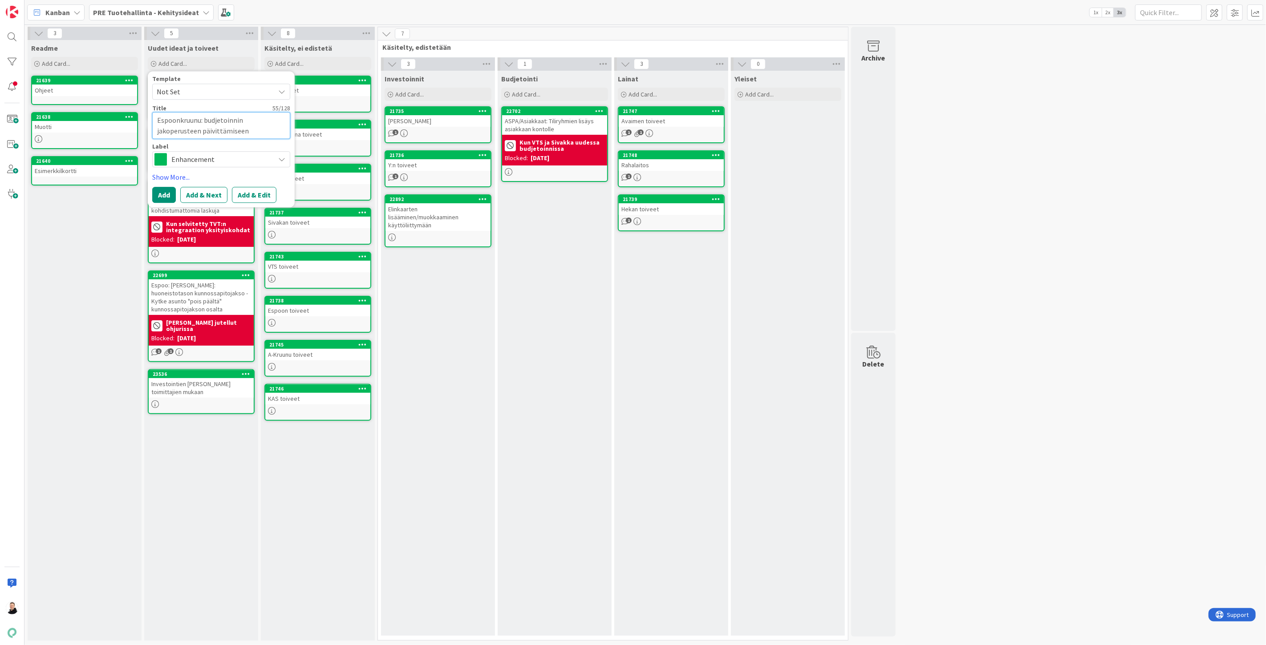
type textarea "x"
type textarea "Espoonkruunu: Kbudjetoinnin jakoperusteen päivittämiseen"
type textarea "x"
type textarea "Espoonkruunu: KKbudjetoinnin jakoperusteen päivittämiseen"
type textarea "x"
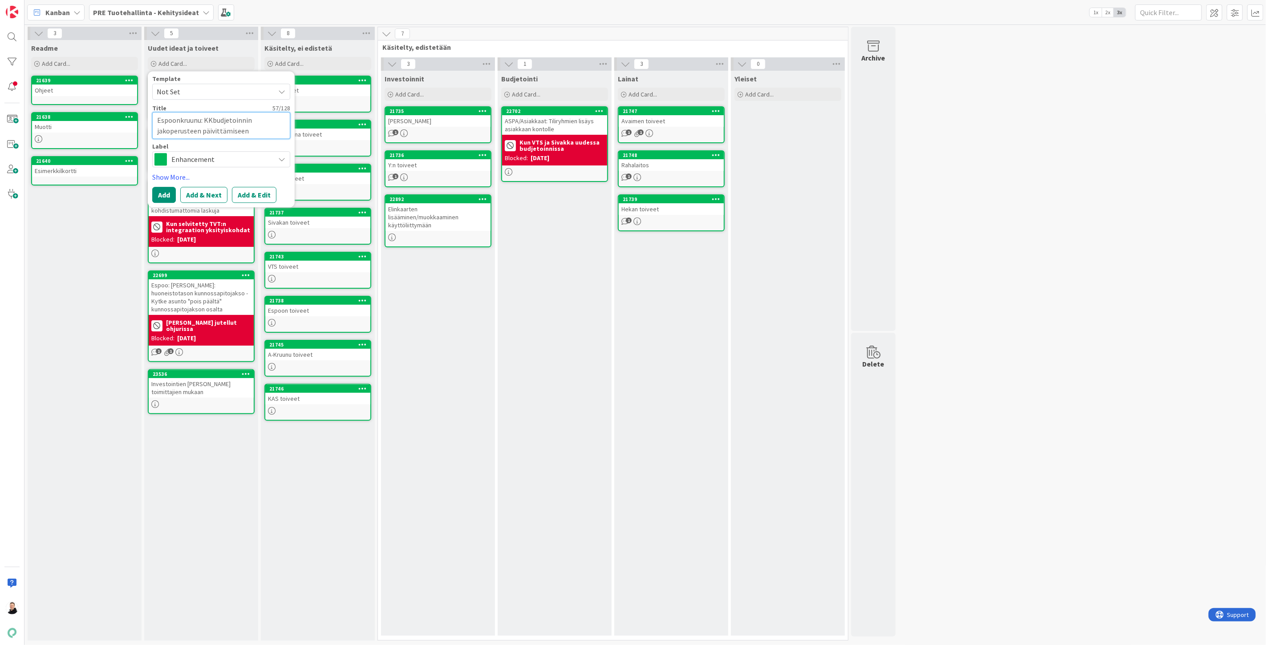
type textarea "Espoonkruunu: KK-budjetoinnin jakoperusteen päivittämiseen"
type textarea "x"
type textarea "Espoonkruunu: KKbudjetoinnin jakoperusteen päivittämiseen"
type textarea "x"
type textarea "Espoonkruunu: Kbudjetoinnin jakoperusteen päivittämiseen"
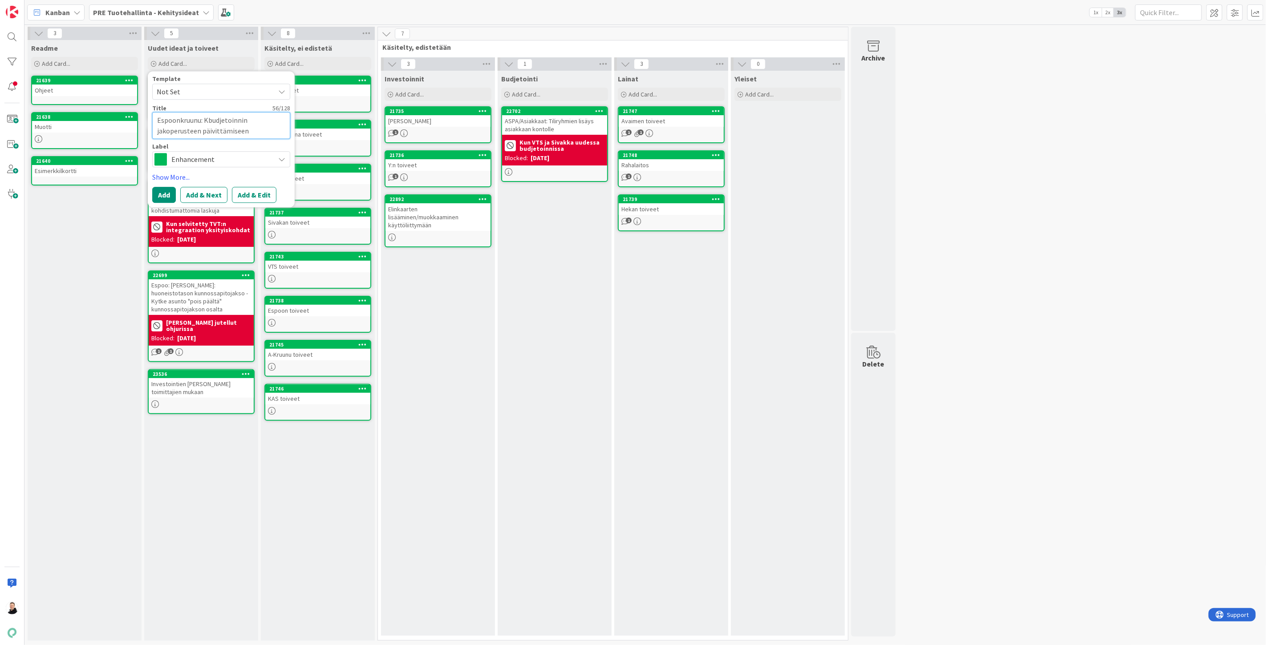
type textarea "x"
type textarea "Espoonkruunu: Kkbudjetoinnin jakoperusteen päivittämiseen"
type textarea "x"
type textarea "Espoonkruunu: Kk-budjetoinnin jakoperusteen päivittämiseen"
click at [250, 196] on button "Add & Edit" at bounding box center [254, 195] width 45 height 16
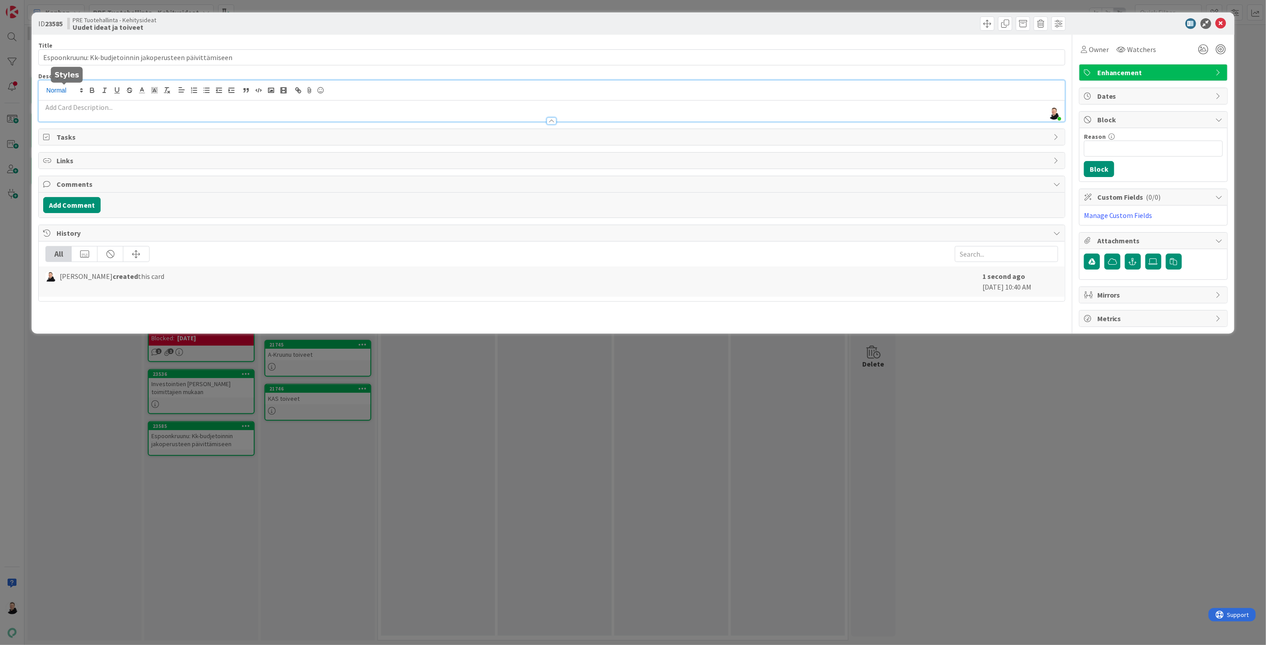
click at [66, 90] on div "[PERSON_NAME] just joined" at bounding box center [552, 101] width 1026 height 41
click at [65, 108] on p at bounding box center [551, 107] width 1017 height 10
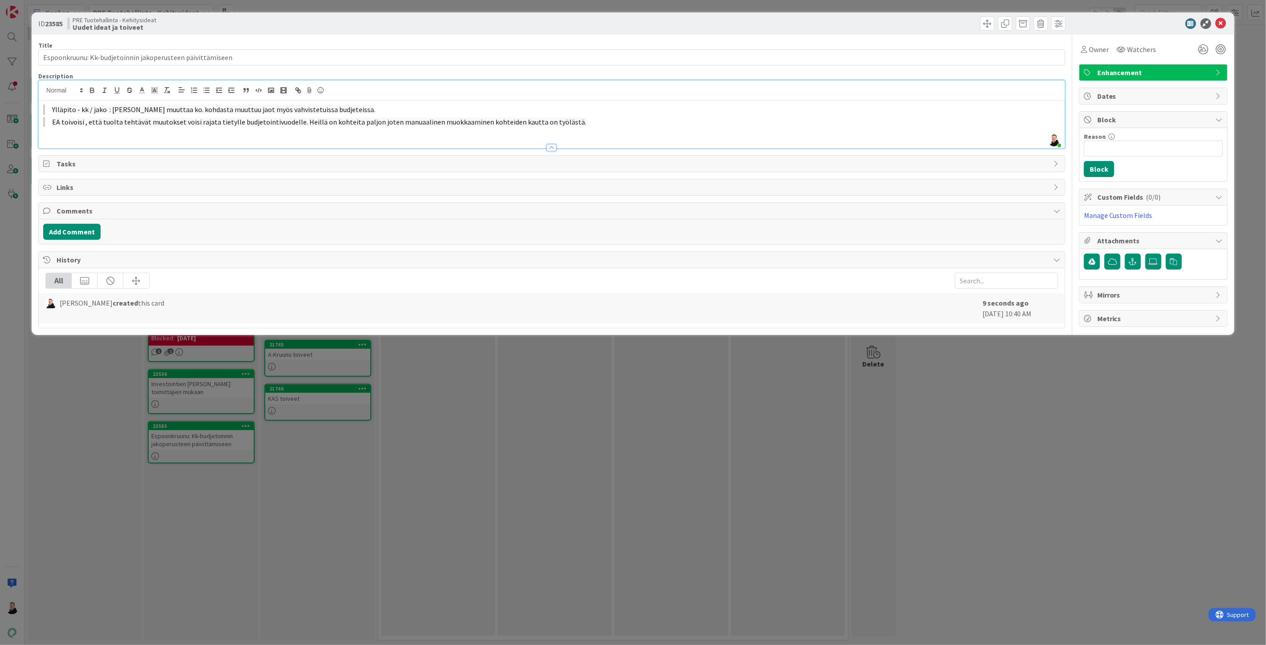
click at [51, 123] on blockquote "EA toivoisi , että tuolta tehtävät muutokset voisi rajata tietylle budjetointiv…" at bounding box center [551, 122] width 1017 height 10
click at [591, 133] on p at bounding box center [551, 134] width 1017 height 10
click at [320, 137] on p at bounding box center [551, 134] width 1017 height 10
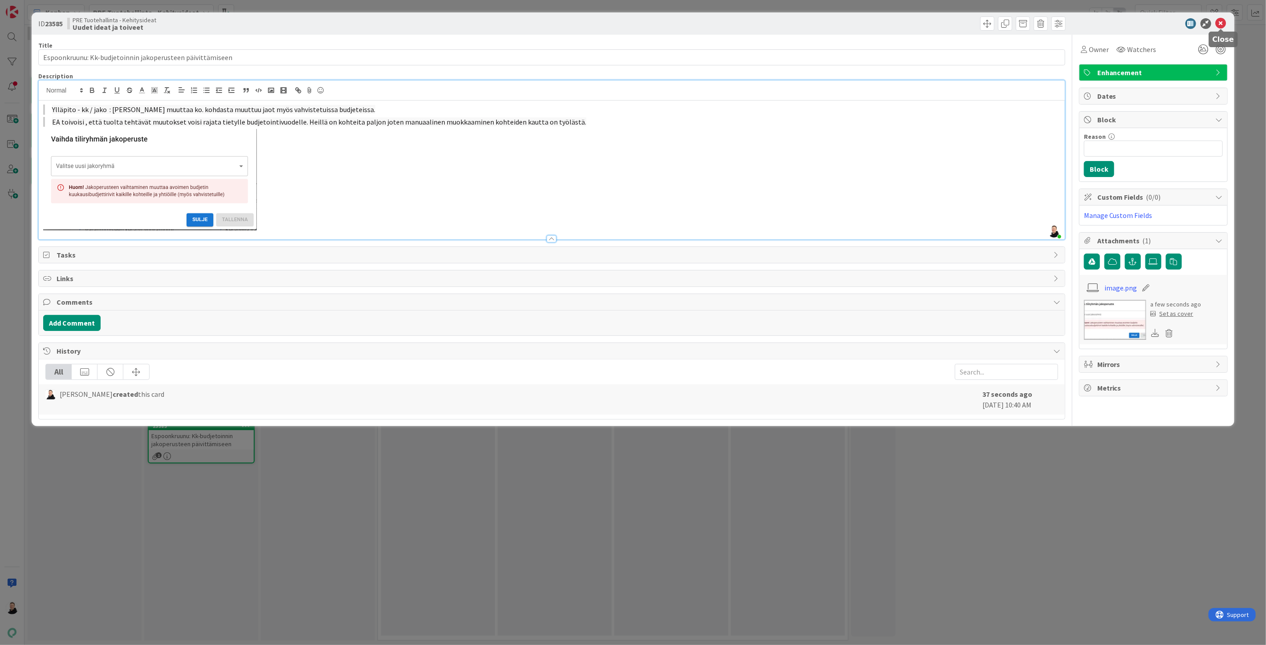
click at [1221, 24] on icon at bounding box center [1221, 23] width 11 height 11
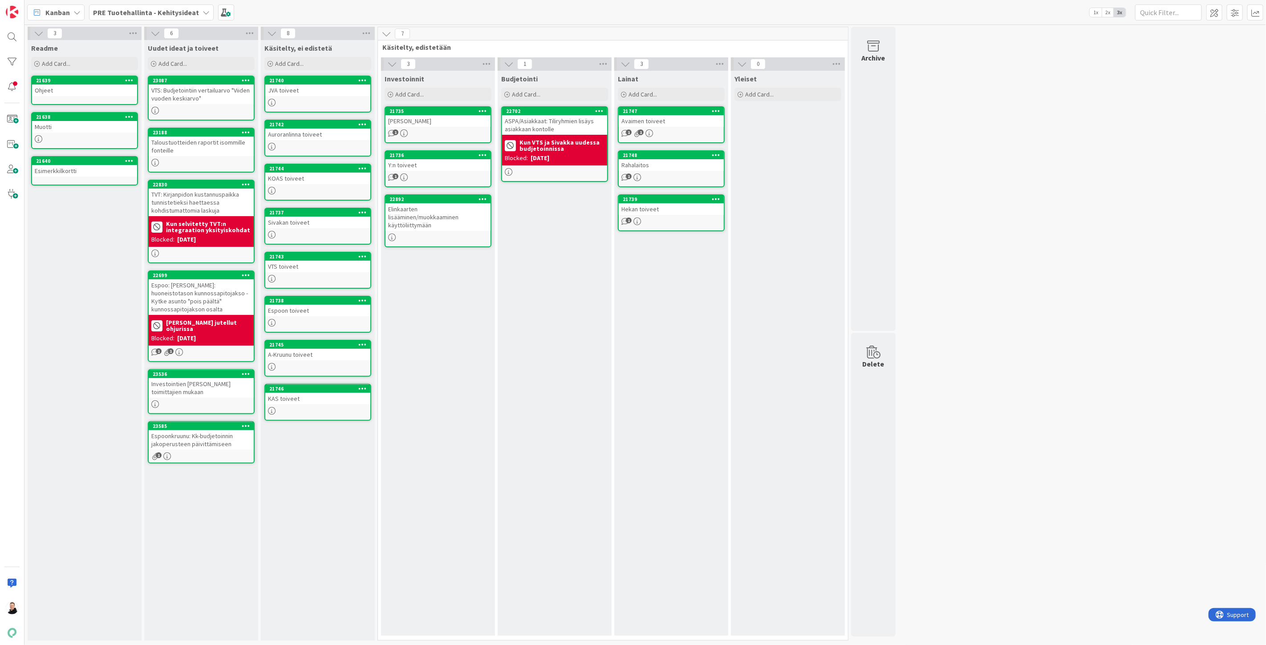
click at [197, 431] on div "Espoonkruunu: Kk-budjetoinnin jakoperusteen päivittämiseen" at bounding box center [201, 440] width 105 height 20
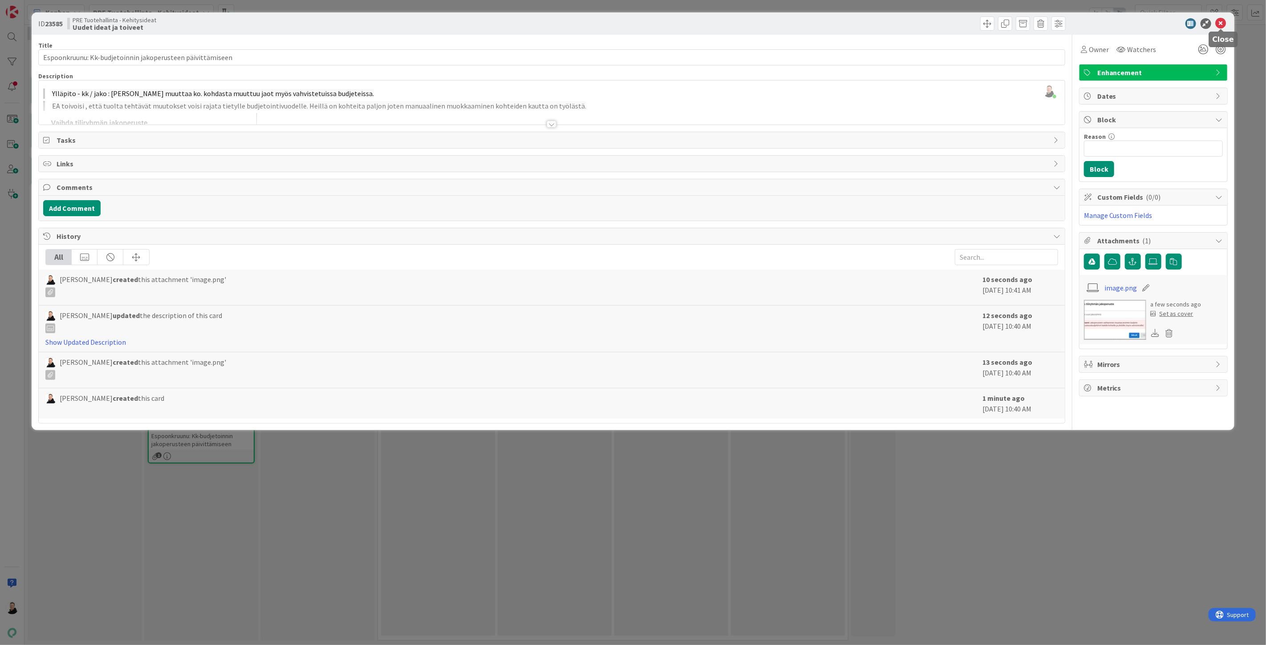
click at [1222, 20] on icon at bounding box center [1221, 23] width 11 height 11
